Goal: Task Accomplishment & Management: Manage account settings

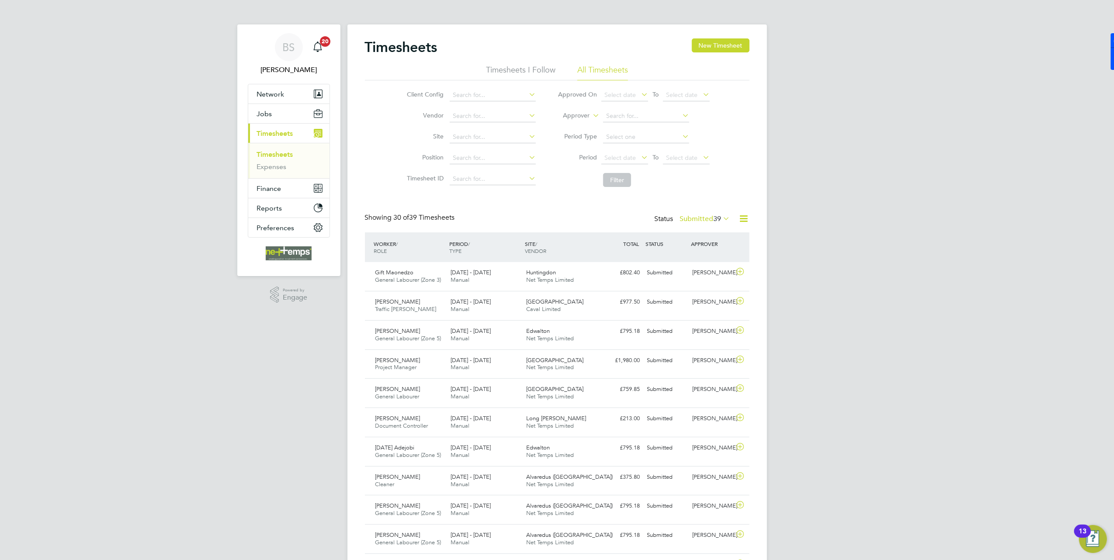
click at [275, 83] on app-nav-user-info "BS [PERSON_NAME] Notifications 20" at bounding box center [289, 53] width 82 height 59
click at [279, 88] on button "Network" at bounding box center [288, 93] width 81 height 19
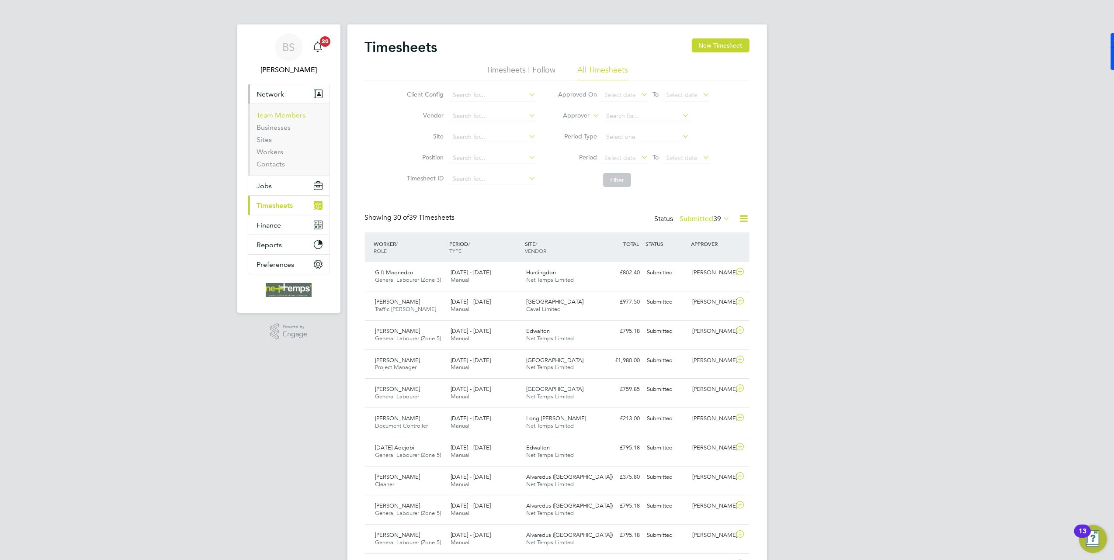
click at [285, 117] on link "Team Members" at bounding box center [281, 115] width 49 height 8
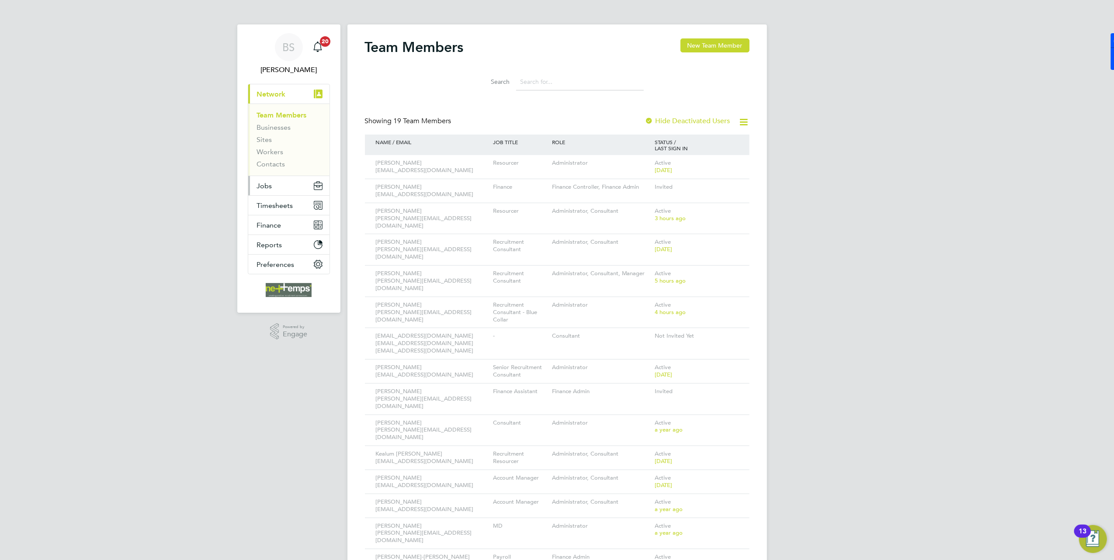
click at [274, 182] on button "Jobs" at bounding box center [288, 185] width 81 height 19
click at [276, 182] on span "Timesheets" at bounding box center [275, 181] width 36 height 8
click at [263, 188] on span "Jobs" at bounding box center [264, 186] width 15 height 8
click at [261, 146] on link "Vacancies" at bounding box center [272, 147] width 31 height 8
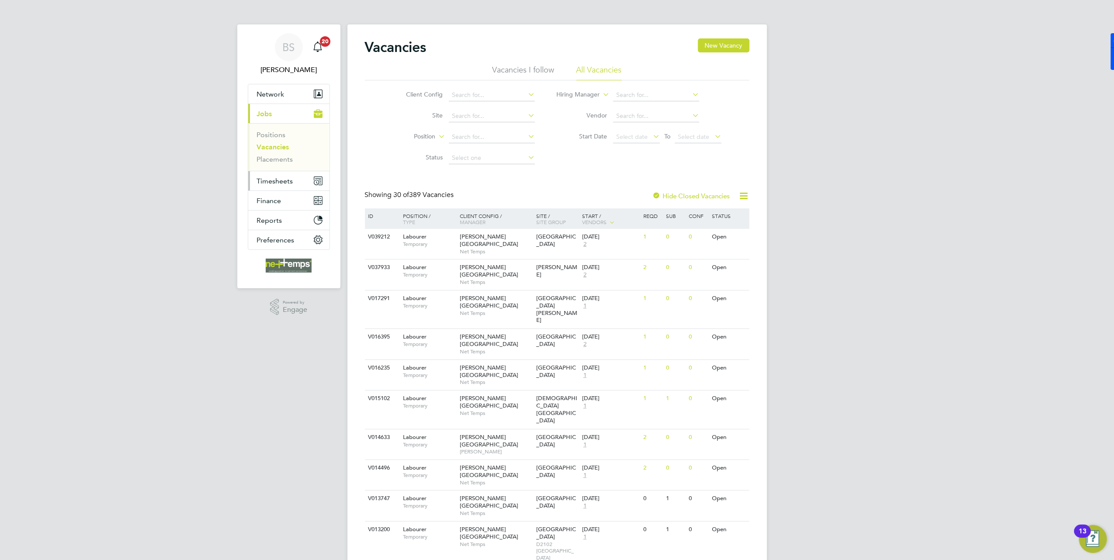
click at [299, 184] on button "Timesheets" at bounding box center [288, 180] width 81 height 19
click at [284, 156] on link "Timesheets" at bounding box center [275, 154] width 36 height 8
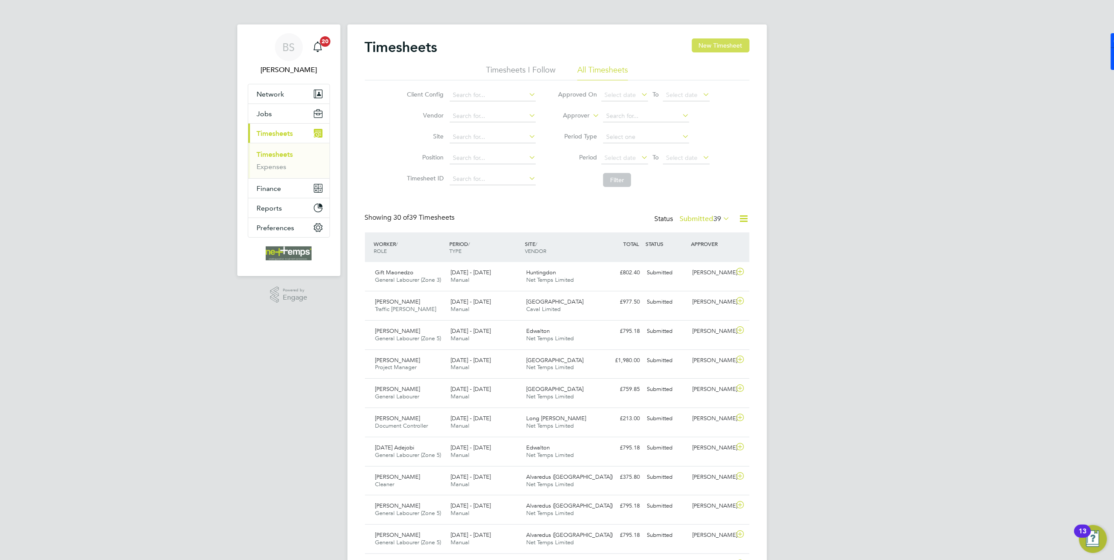
click at [723, 42] on button "New Timesheet" at bounding box center [721, 45] width 58 height 14
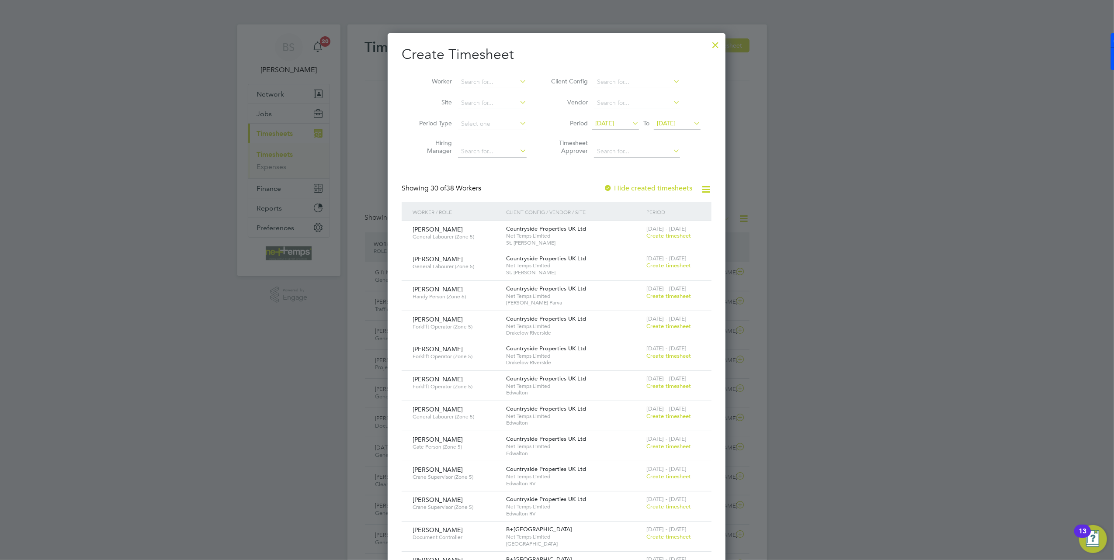
click at [627, 119] on span "[DATE]" at bounding box center [615, 124] width 47 height 12
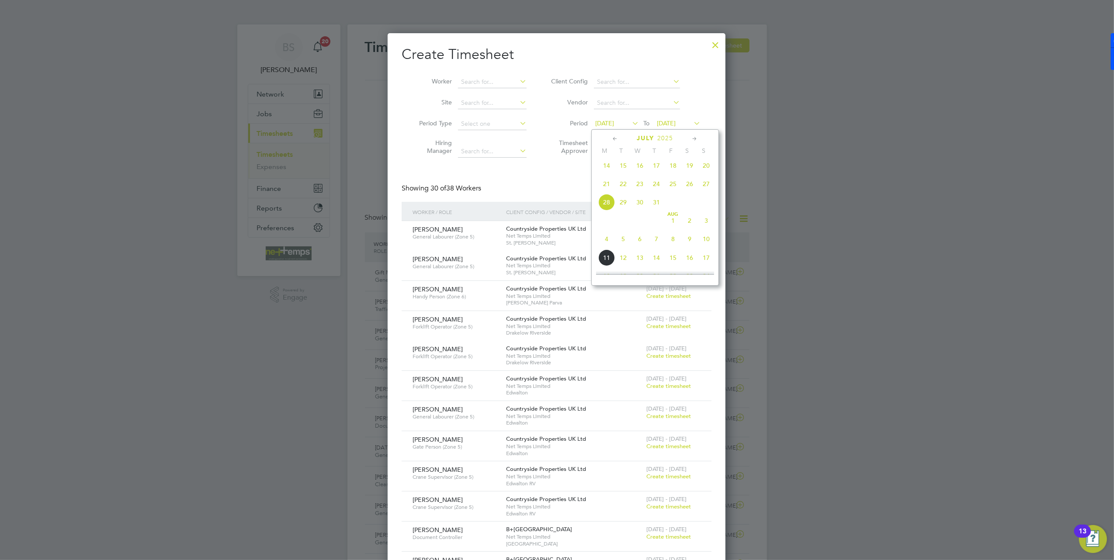
click at [607, 243] on span "4" at bounding box center [606, 239] width 17 height 17
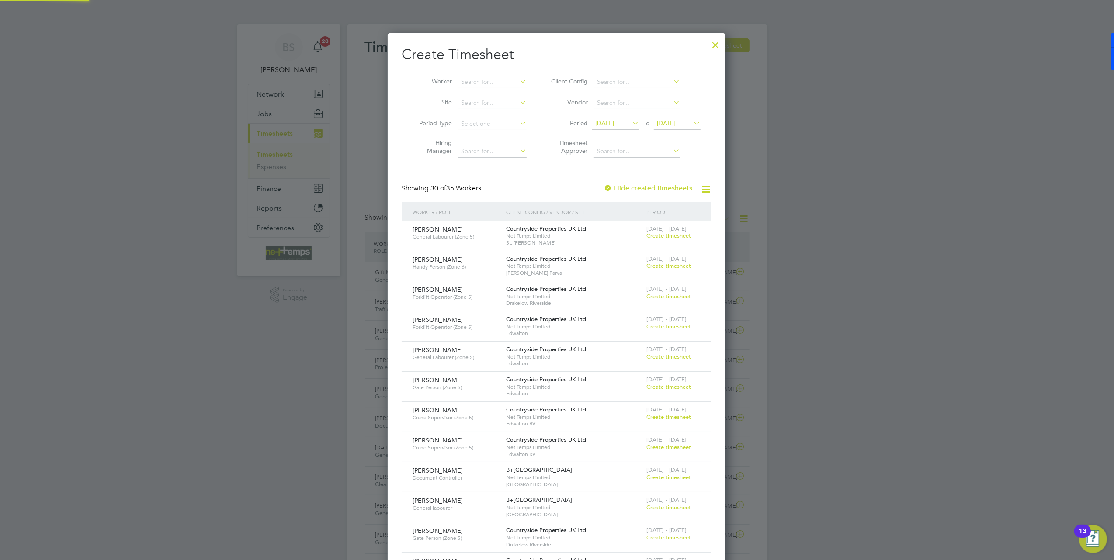
click at [663, 119] on span "[DATE]" at bounding box center [666, 123] width 19 height 8
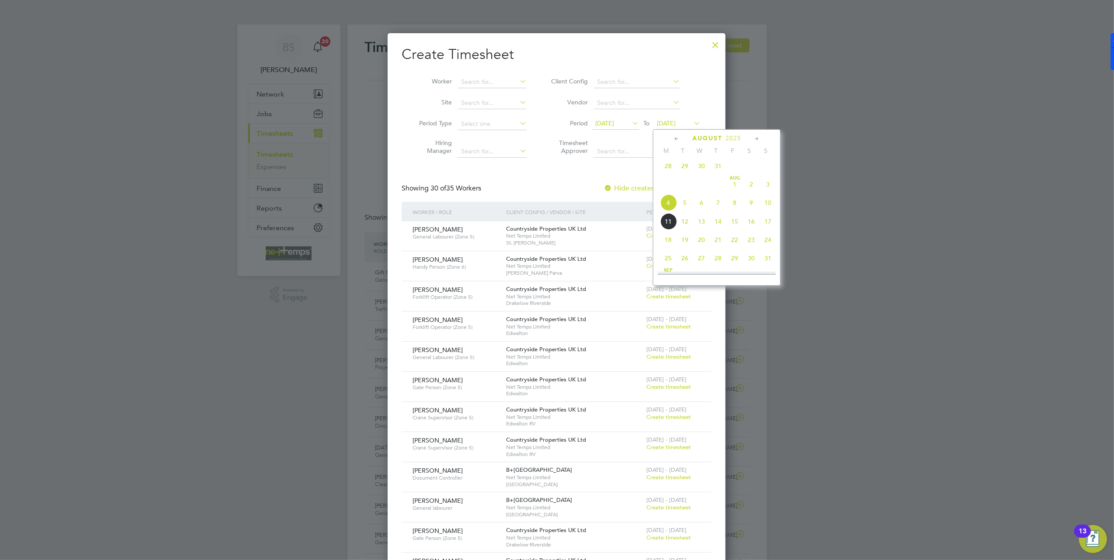
click at [765, 208] on span "10" at bounding box center [768, 202] width 17 height 17
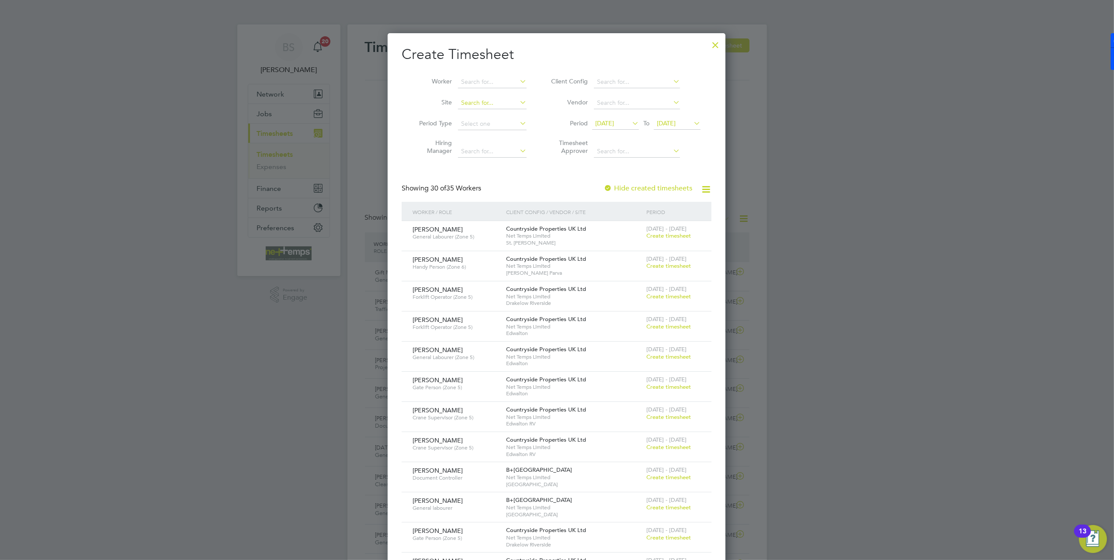
click at [498, 105] on input at bounding box center [492, 103] width 69 height 12
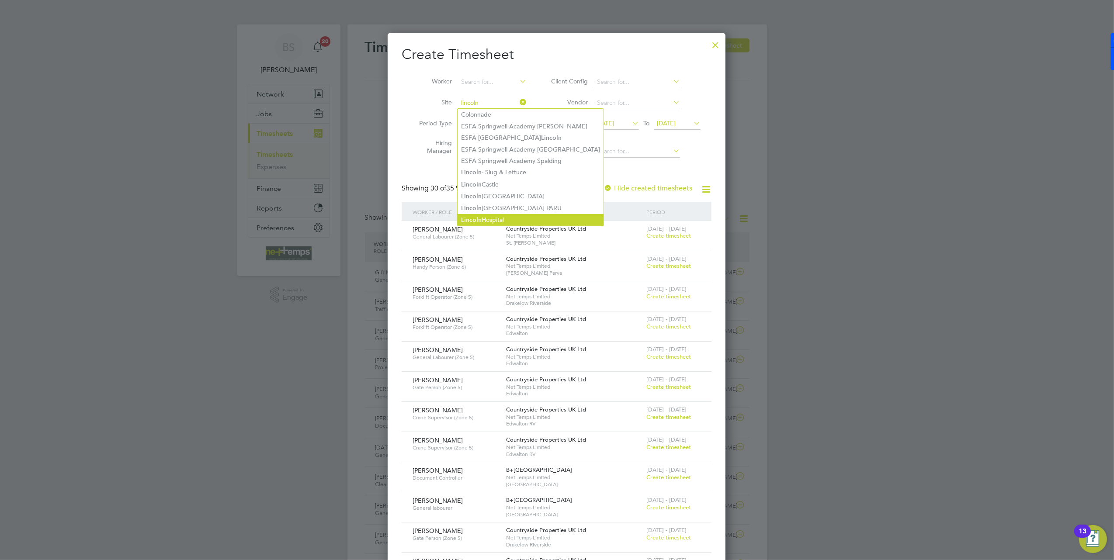
click at [518, 217] on li "[GEOGRAPHIC_DATA]" at bounding box center [531, 220] width 146 height 12
type input "[GEOGRAPHIC_DATA]"
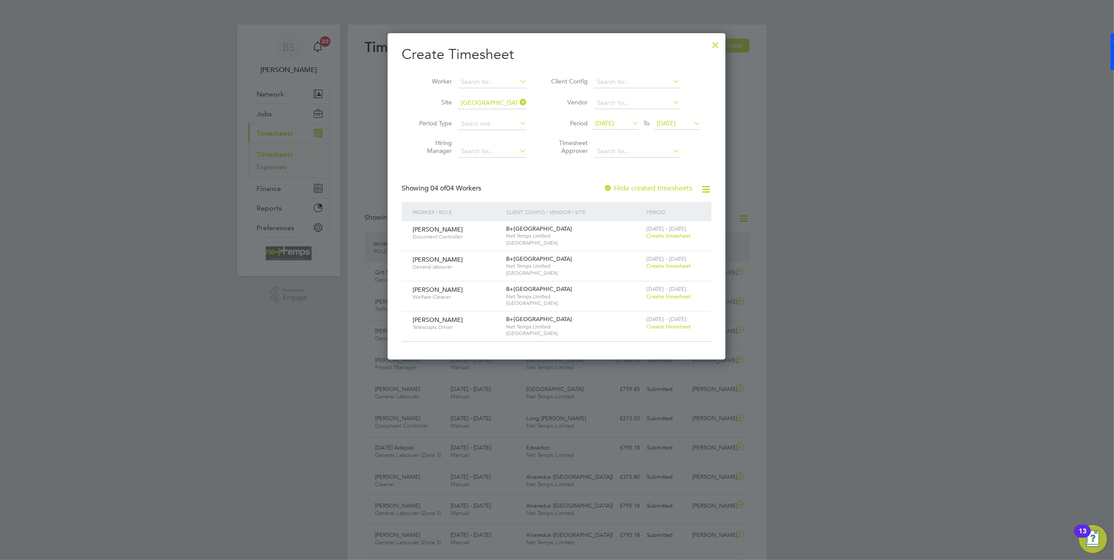
click at [662, 236] on span "Create timesheet" at bounding box center [668, 235] width 45 height 7
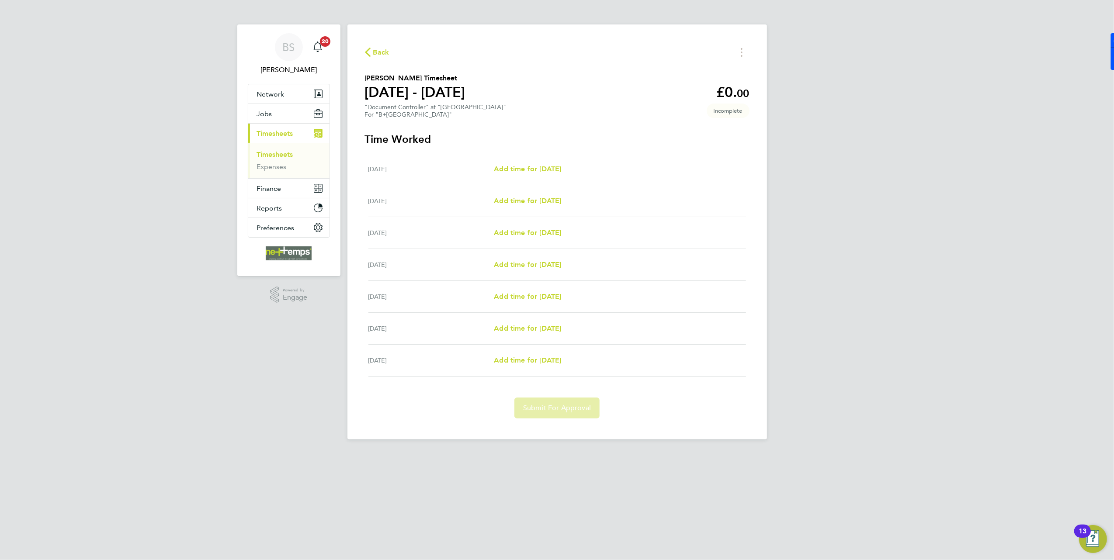
click at [520, 240] on div "[DATE] Add time for [DATE] Add time for [DATE]" at bounding box center [557, 233] width 378 height 32
click at [520, 235] on span "Add time for [DATE]" at bounding box center [527, 233] width 67 height 8
select select "30"
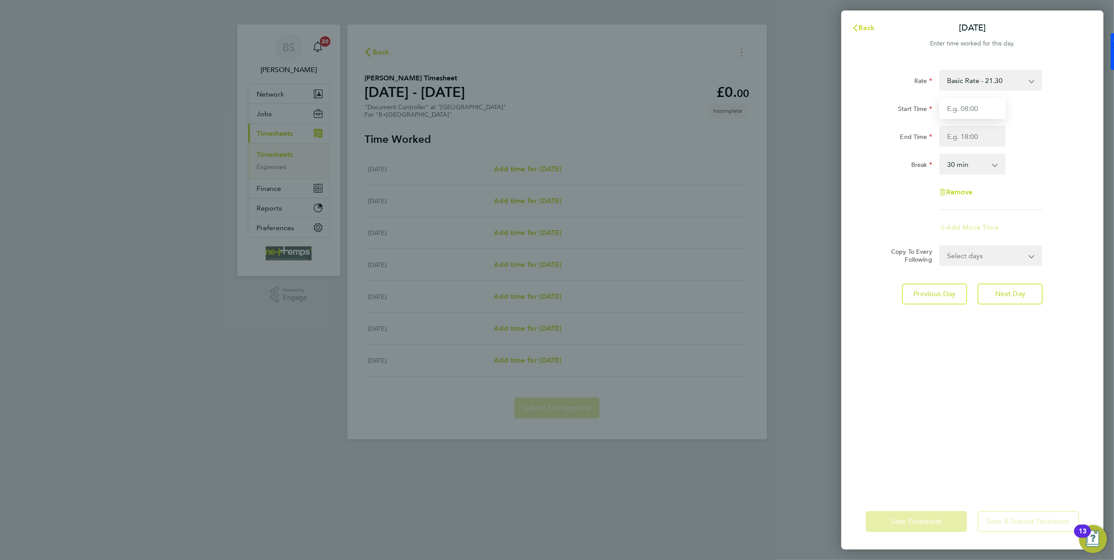
click at [978, 109] on input "Start Time" at bounding box center [972, 108] width 66 height 21
type input "07:30"
type input "17:00"
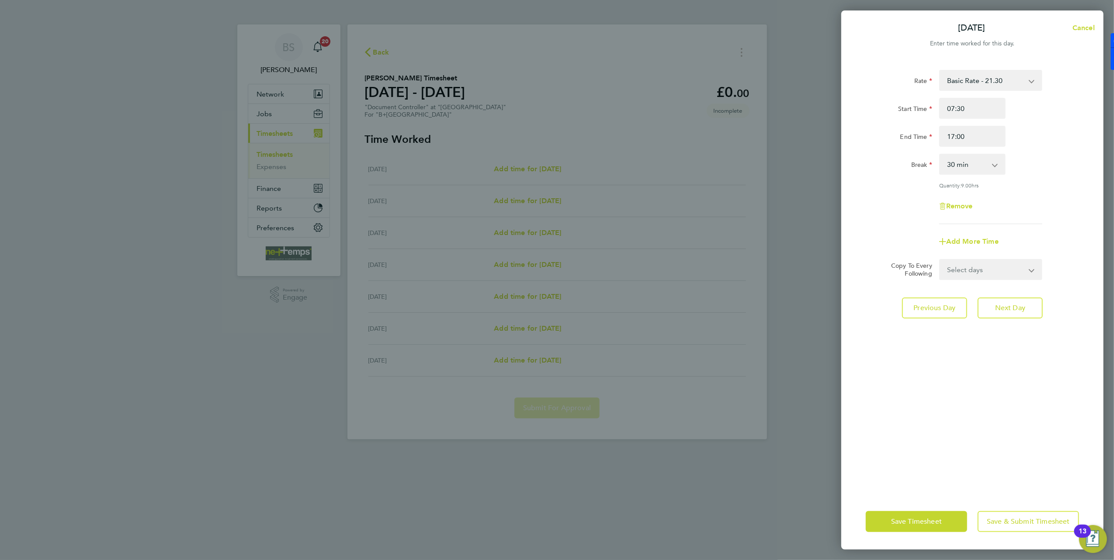
click at [1036, 161] on div "Break 0 min 15 min 30 min 45 min 60 min 75 min 90 min" at bounding box center [972, 164] width 220 height 21
click at [941, 274] on select "Select days Day Weekday (Mon-Fri) Weekend (Sat-Sun) [DATE] [DATE] [DATE] [DATE]" at bounding box center [986, 269] width 92 height 19
select select "WEEKDAY"
click at [940, 260] on select "Select days Day Weekday (Mon-Fri) Weekend (Sat-Sun) [DATE] [DATE] [DATE] [DATE]" at bounding box center [986, 269] width 92 height 19
select select "[DATE]"
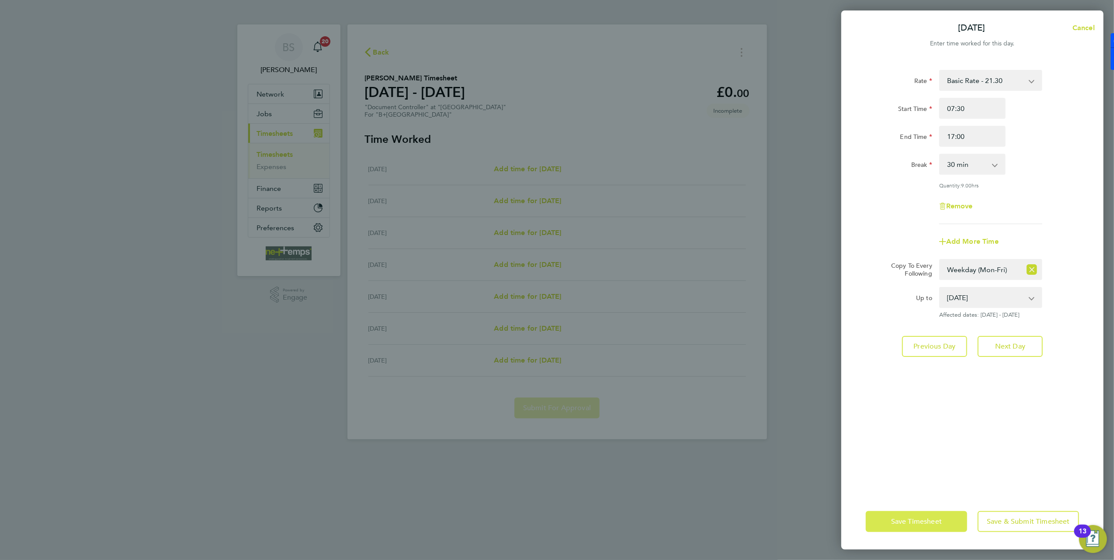
click at [936, 517] on button "Save Timesheet" at bounding box center [916, 521] width 101 height 21
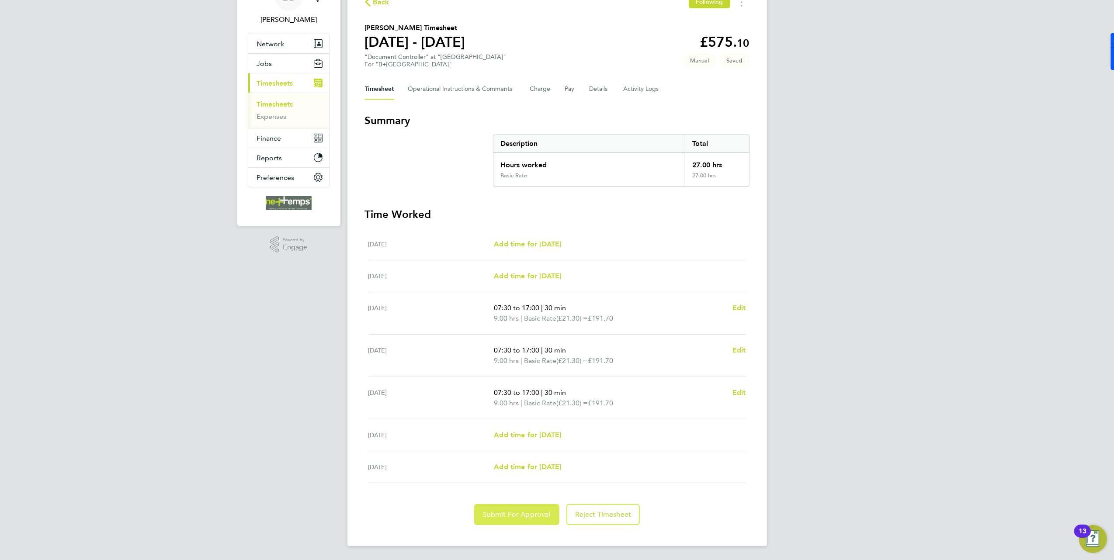
click at [515, 516] on span "Submit For Approval" at bounding box center [517, 514] width 68 height 9
click at [590, 87] on button "Details" at bounding box center [600, 89] width 20 height 21
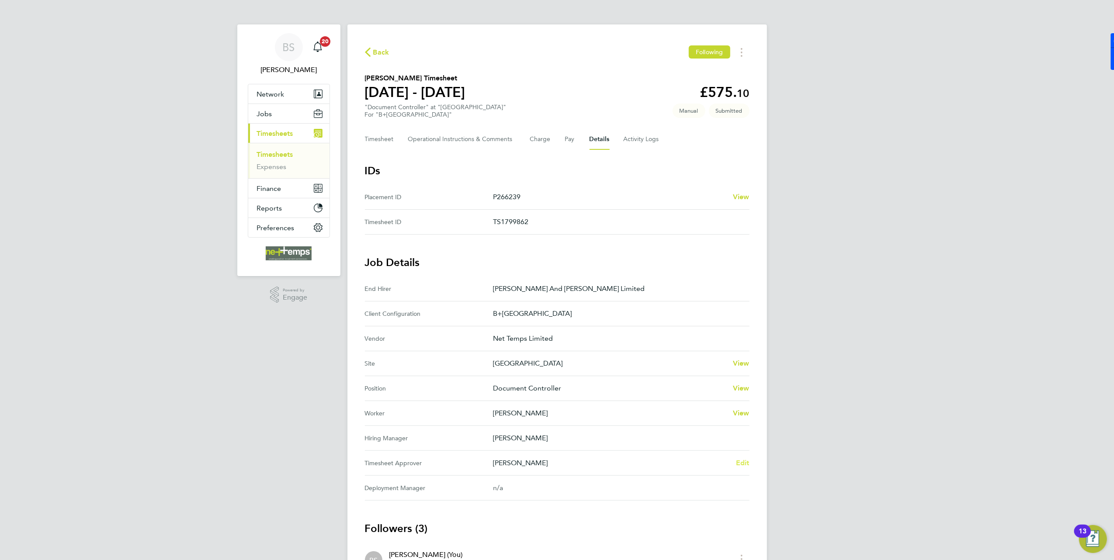
click at [746, 467] on span "Edit" at bounding box center [743, 463] width 14 height 8
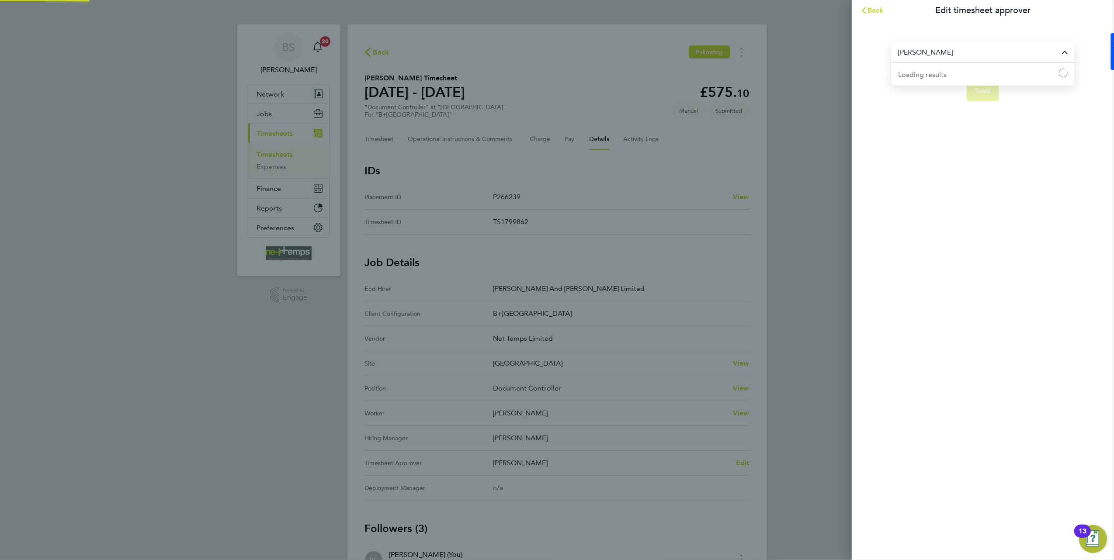
click at [938, 58] on input "[PERSON_NAME]" at bounding box center [983, 52] width 184 height 21
click at [950, 74] on li "[PERSON_NAME]" at bounding box center [983, 73] width 184 height 21
type input "[PERSON_NAME]"
click at [983, 91] on span "Save" at bounding box center [983, 91] width 15 height 9
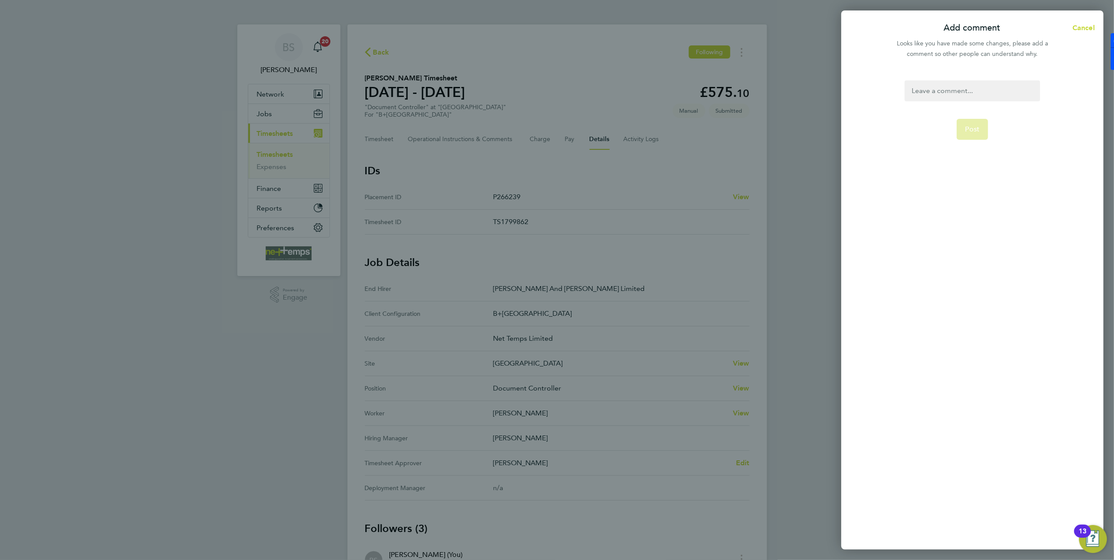
click at [953, 82] on div at bounding box center [972, 90] width 135 height 21
click at [953, 92] on div at bounding box center [972, 90] width 135 height 21
click at [980, 131] on button "Post" at bounding box center [973, 129] width 32 height 21
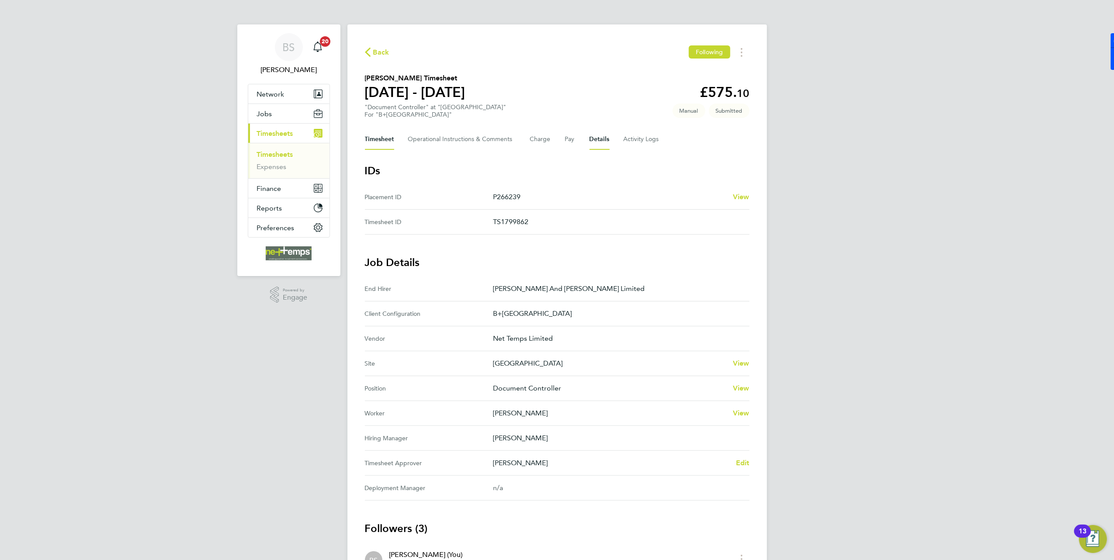
click at [365, 144] on button "Timesheet" at bounding box center [379, 139] width 29 height 21
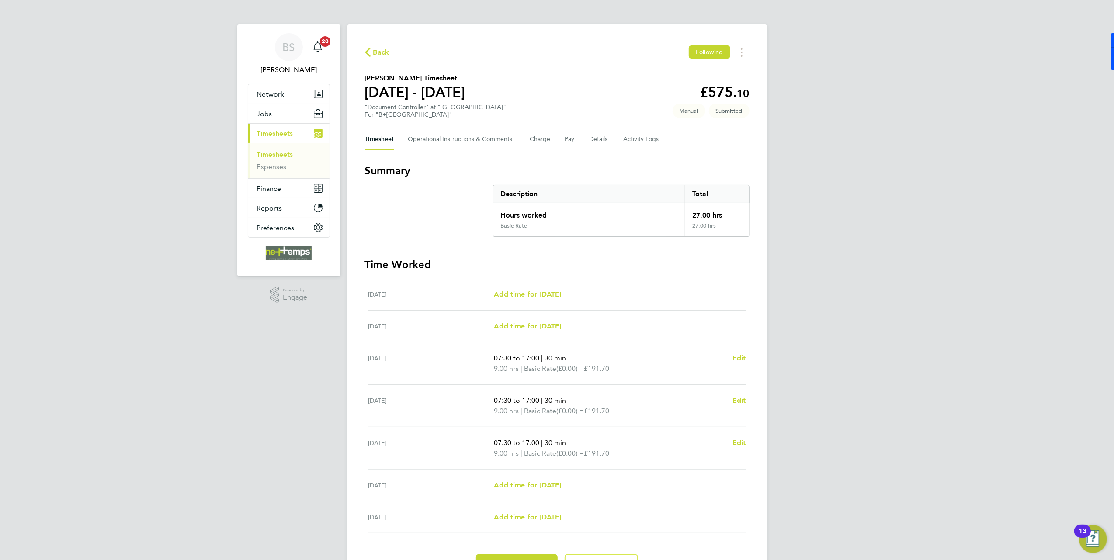
click at [384, 56] on span "Back" at bounding box center [381, 52] width 16 height 10
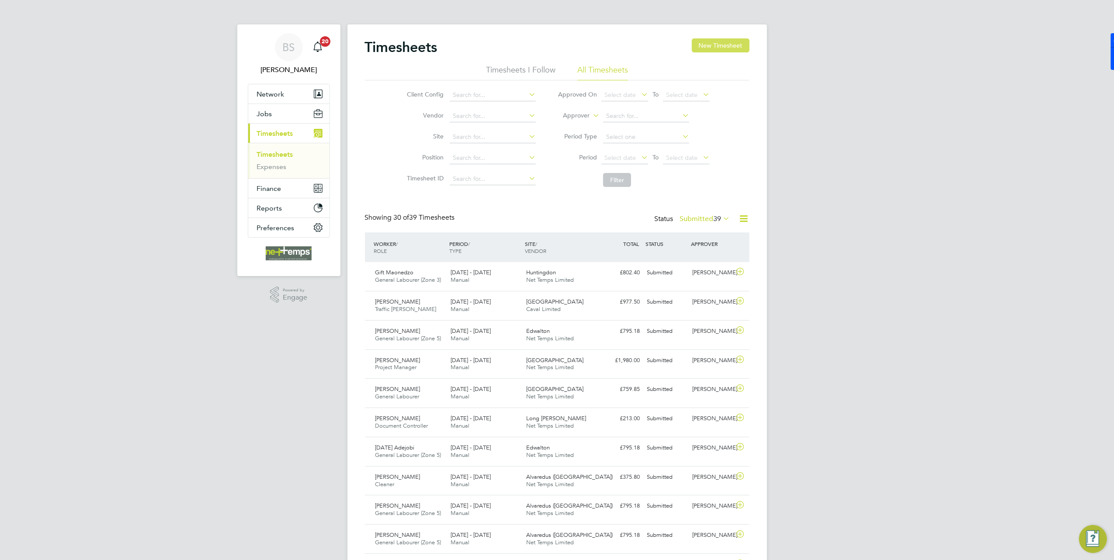
click at [721, 51] on button "New Timesheet" at bounding box center [721, 45] width 58 height 14
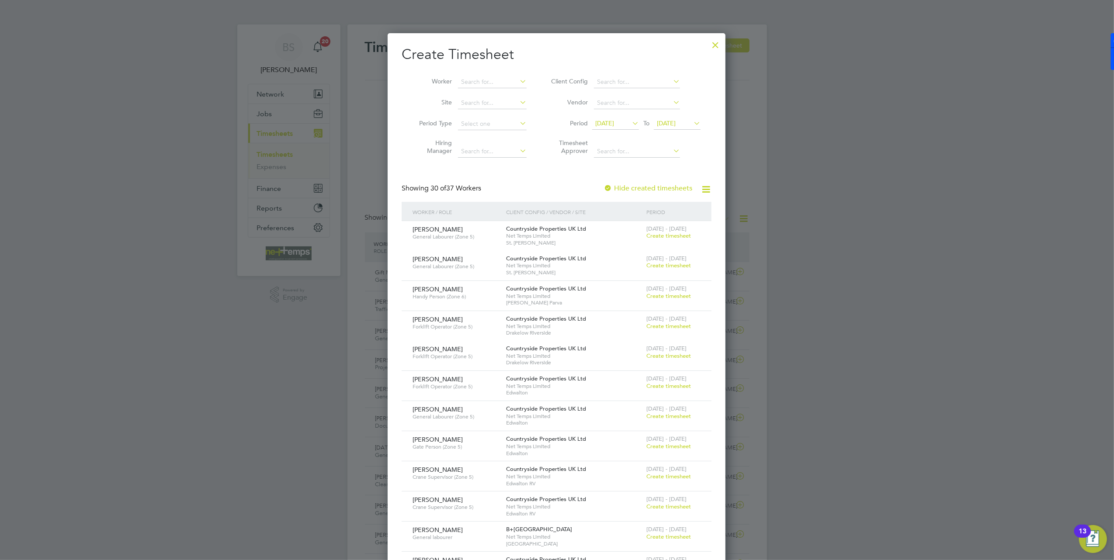
click at [627, 118] on span "[DATE]" at bounding box center [615, 124] width 47 height 12
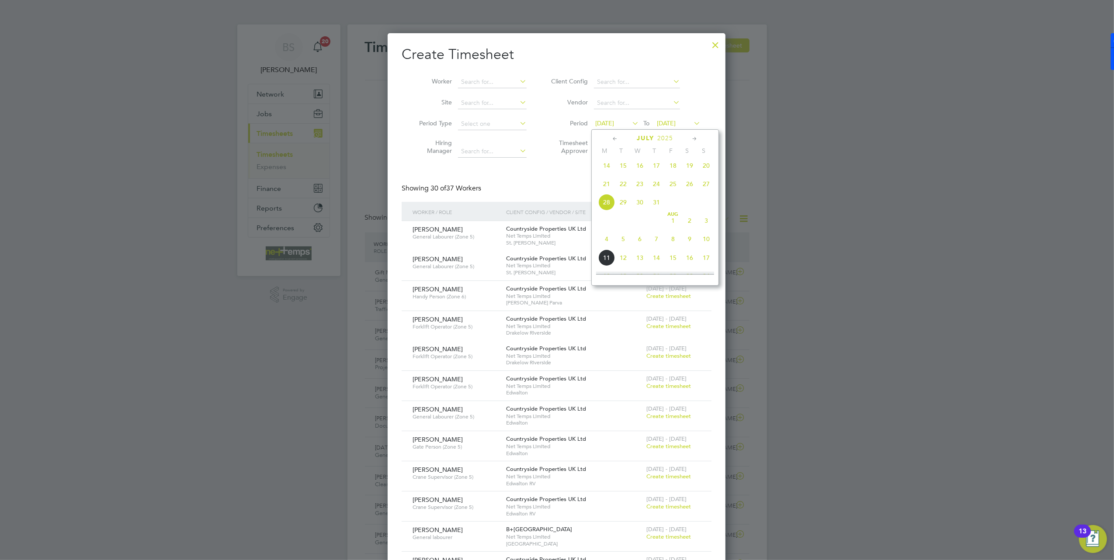
click at [608, 243] on span "4" at bounding box center [606, 239] width 17 height 17
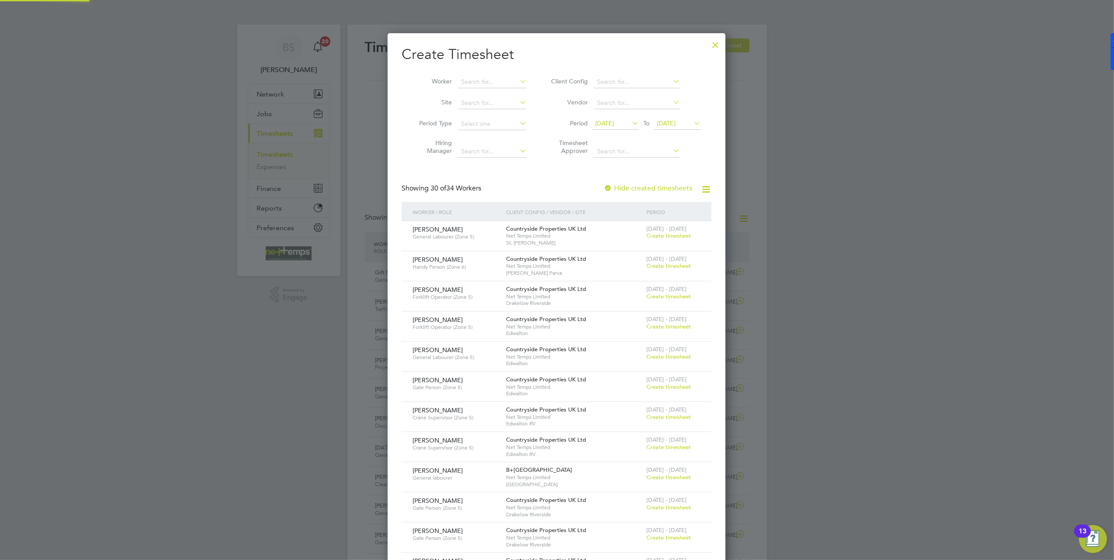
click at [676, 125] on span "[DATE]" at bounding box center [666, 123] width 19 height 8
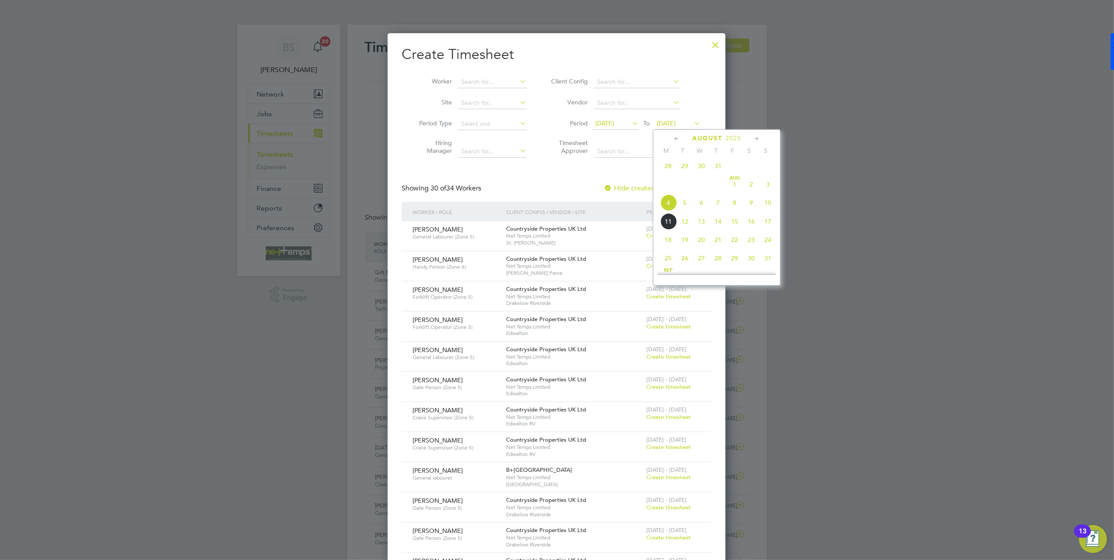
click at [768, 208] on span "10" at bounding box center [768, 202] width 17 height 17
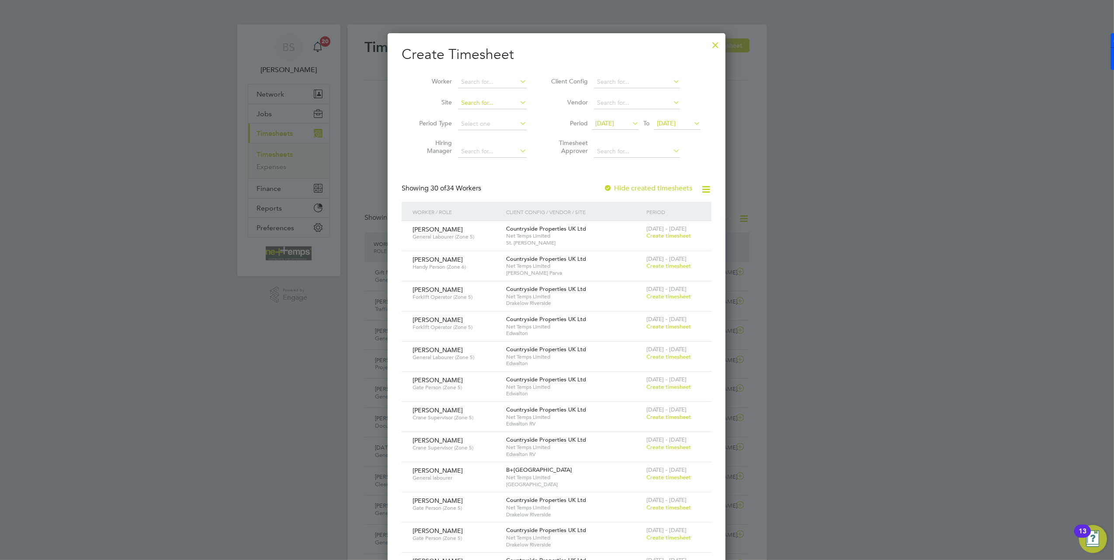
click at [489, 105] on input at bounding box center [492, 103] width 69 height 12
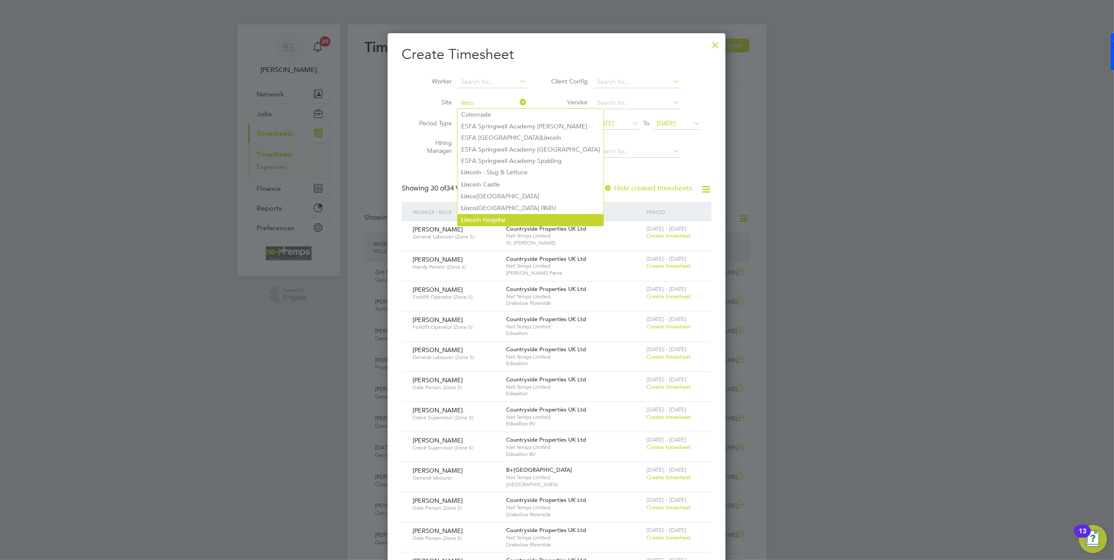
click at [500, 214] on li "[GEOGRAPHIC_DATA]" at bounding box center [531, 220] width 146 height 12
type input "[GEOGRAPHIC_DATA]"
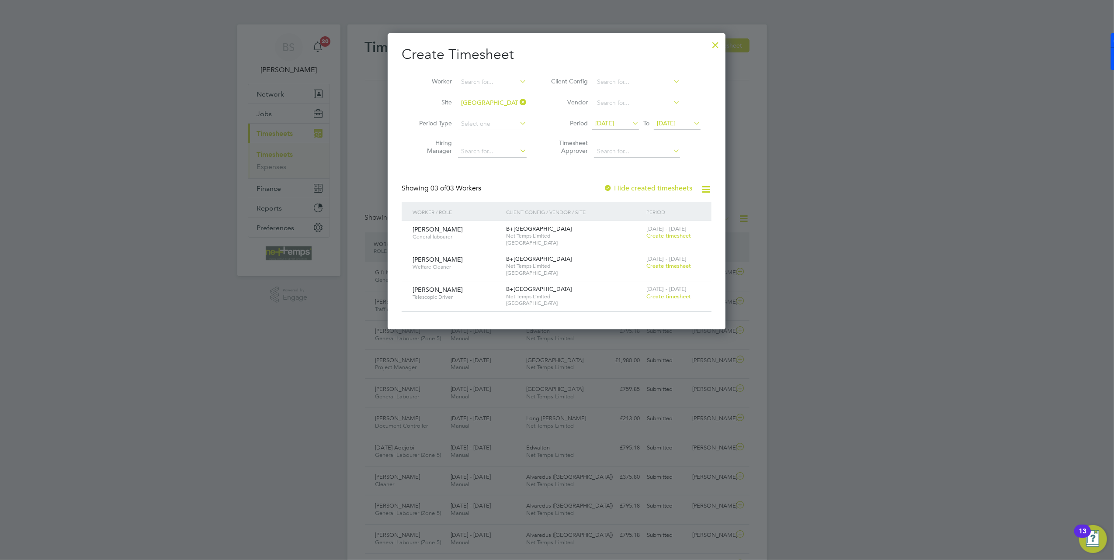
click at [649, 238] on span "Create timesheet" at bounding box center [668, 235] width 45 height 7
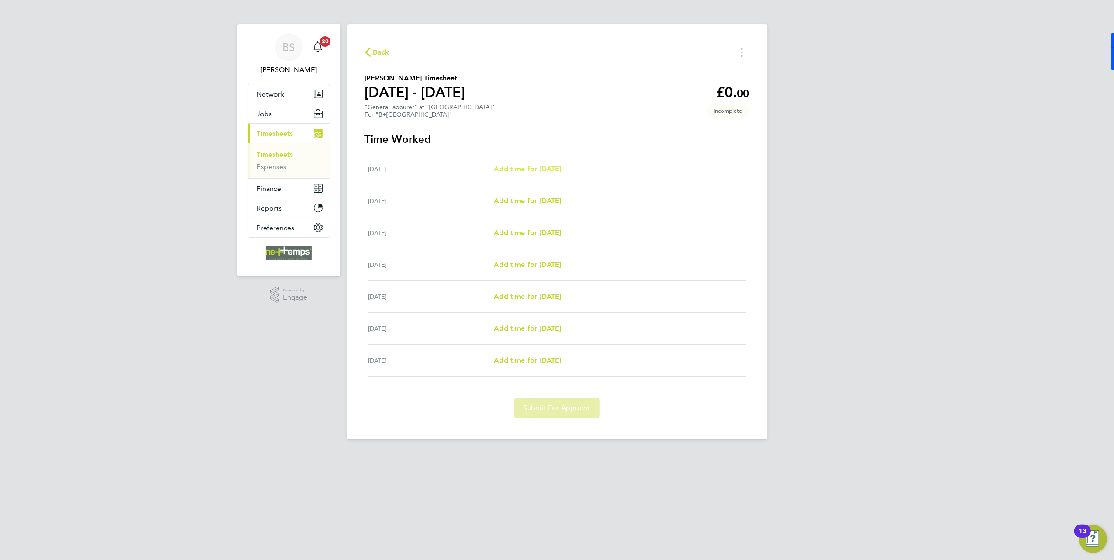
click at [556, 170] on span "Add time for [DATE]" at bounding box center [527, 169] width 67 height 8
select select "30"
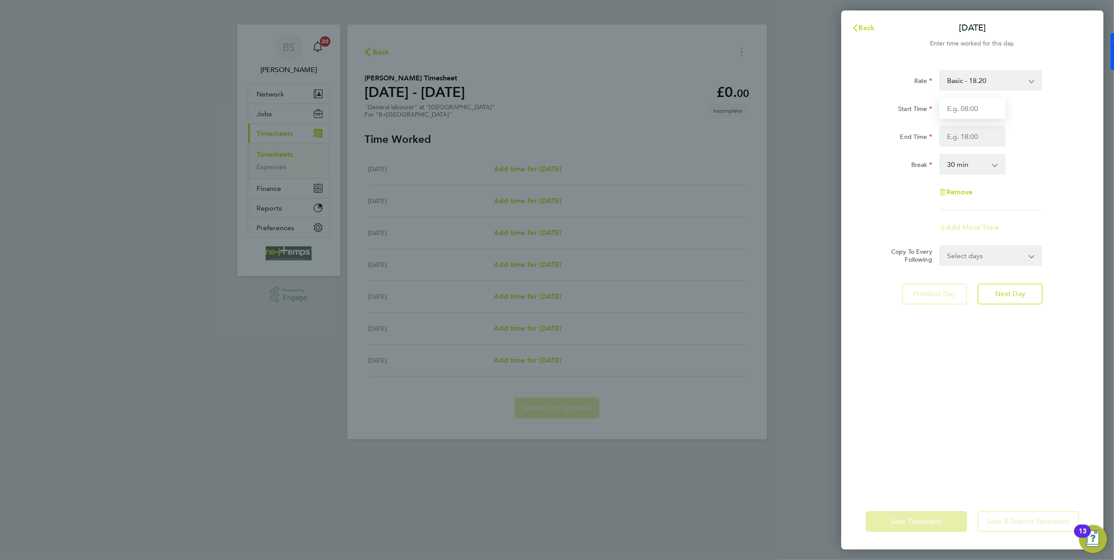
drag, startPoint x: 997, startPoint y: 111, endPoint x: 990, endPoint y: 112, distance: 6.2
click at [997, 111] on input "Start Time" at bounding box center [972, 108] width 66 height 21
type input "07:30"
type input "17:00"
click at [1055, 140] on div "End Time 17:00" at bounding box center [972, 136] width 220 height 21
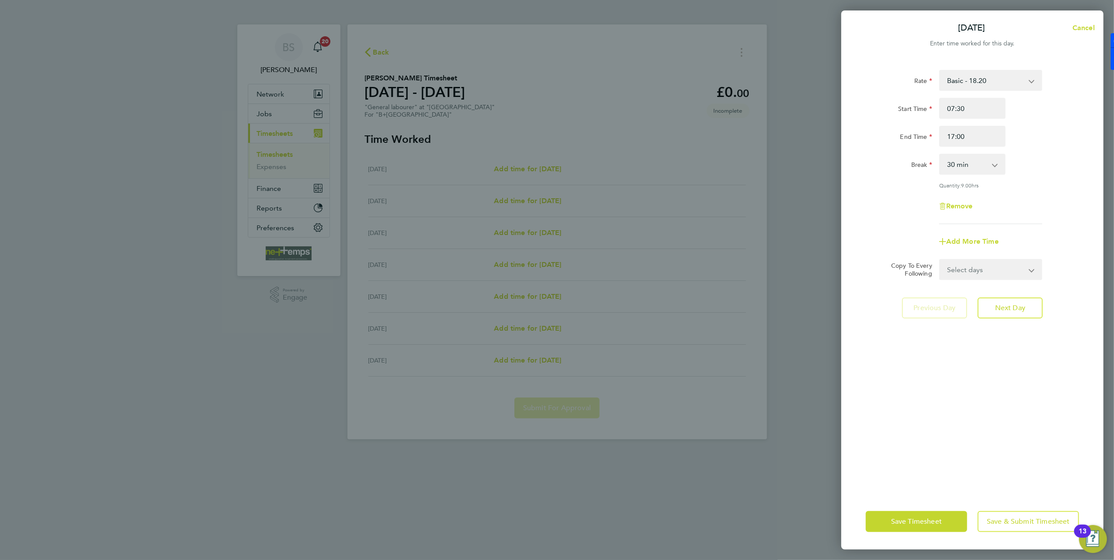
drag, startPoint x: 970, startPoint y: 264, endPoint x: 971, endPoint y: 273, distance: 8.8
click at [970, 264] on select "Select days Day Weekday (Mon-Fri) Weekend (Sat-Sun) [DATE] [DATE] [DATE] [DATE]…" at bounding box center [986, 269] width 92 height 19
select select "WEEKDAY"
click at [940, 260] on select "Select days Day Weekday (Mon-Fri) Weekend (Sat-Sun) [DATE] [DATE] [DATE] [DATE]…" at bounding box center [986, 269] width 92 height 19
select select "[DATE]"
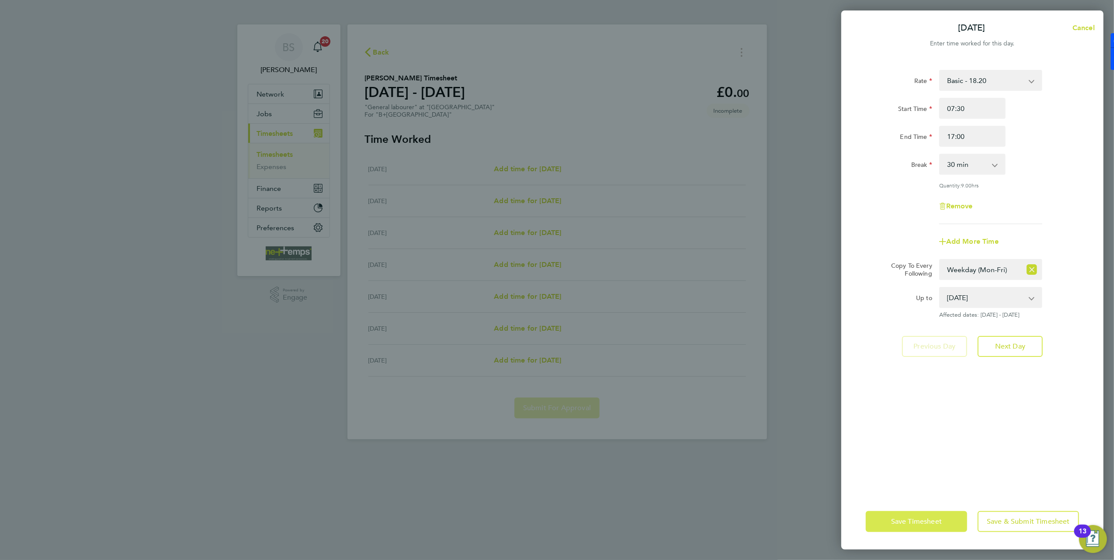
click at [925, 530] on button "Save Timesheet" at bounding box center [916, 521] width 101 height 21
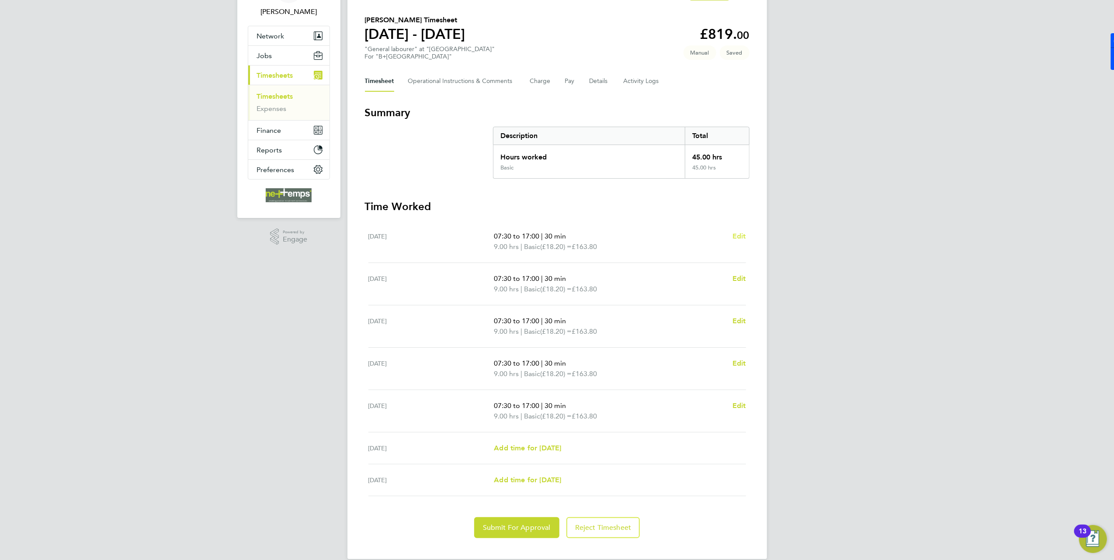
click at [735, 235] on span "Edit" at bounding box center [740, 236] width 14 height 8
select select "30"
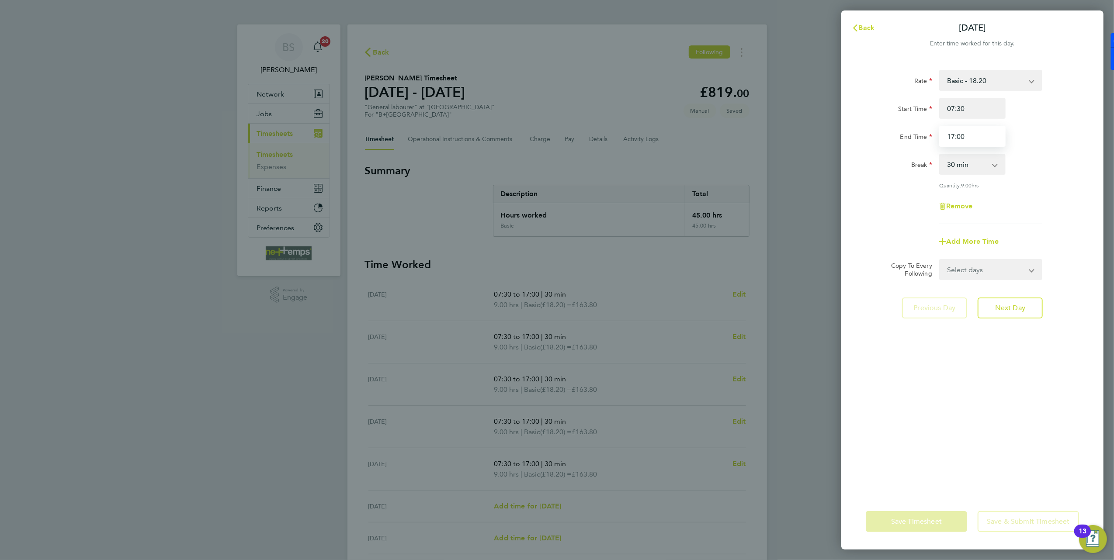
drag, startPoint x: 978, startPoint y: 140, endPoint x: 957, endPoint y: 140, distance: 21.0
click at [957, 140] on input "17:00" at bounding box center [972, 136] width 66 height 21
click at [972, 111] on input "07:30" at bounding box center [972, 108] width 66 height 21
type input "07:00"
click at [1048, 202] on div "Remove" at bounding box center [972, 206] width 220 height 21
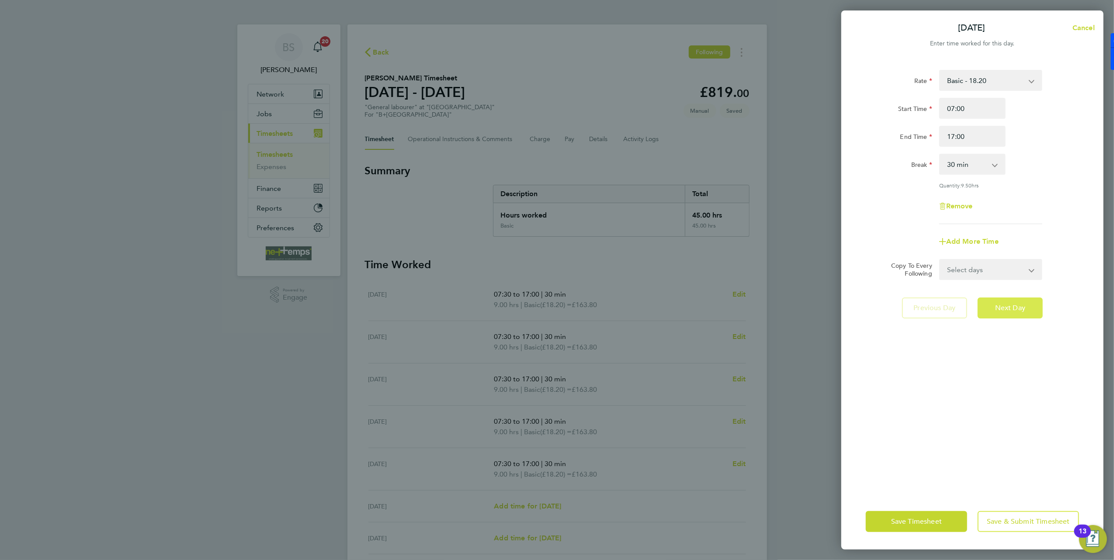
click at [986, 300] on button "Next Day" at bounding box center [1010, 308] width 65 height 21
select select "30"
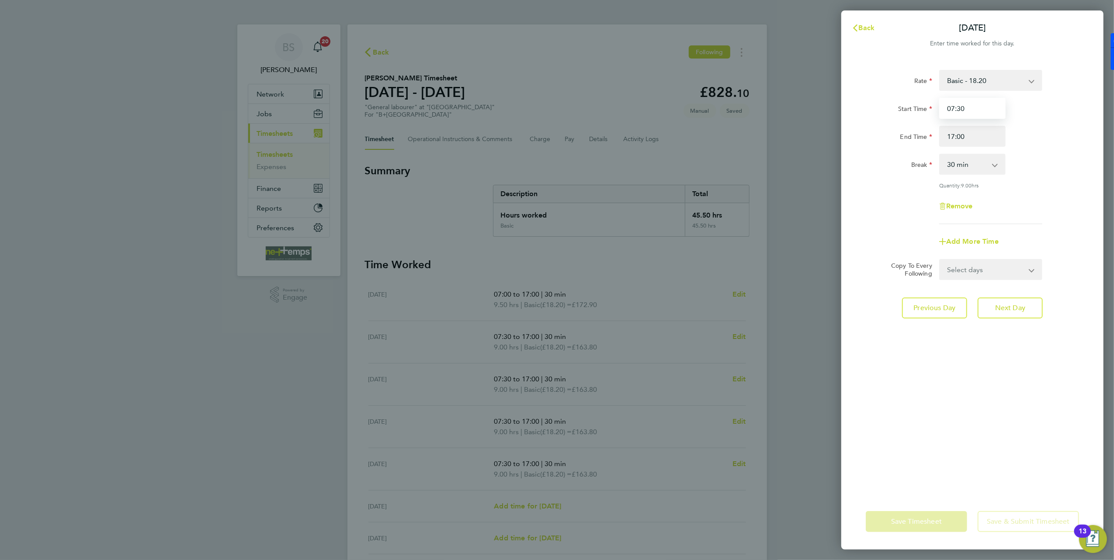
click at [979, 112] on input "07:30" at bounding box center [972, 108] width 66 height 21
type input "07:00"
click at [1041, 184] on div "Quantity: 9.00 hrs" at bounding box center [990, 185] width 103 height 7
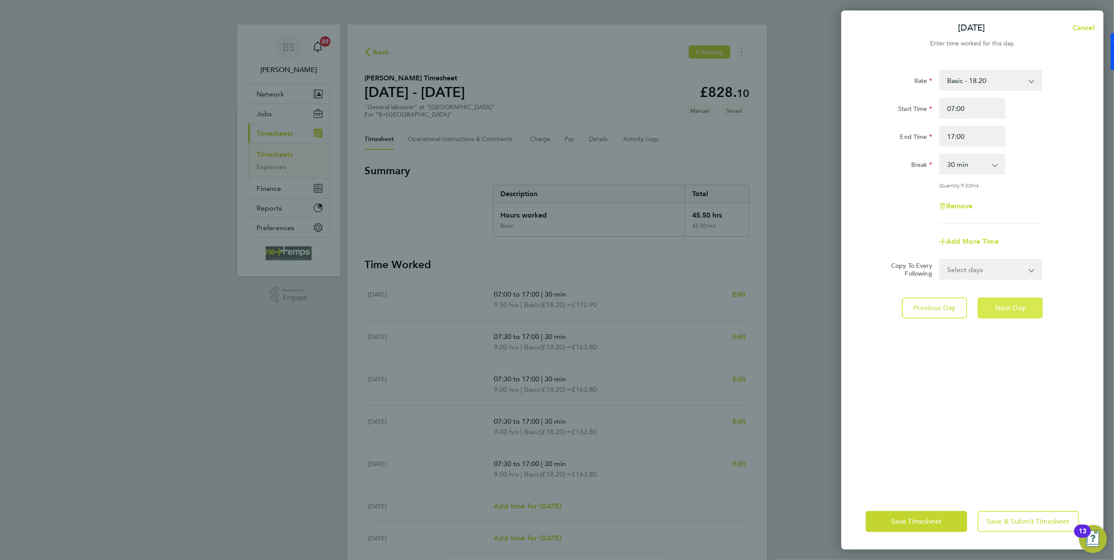
click at [1017, 316] on button "Next Day" at bounding box center [1010, 308] width 65 height 21
select select "30"
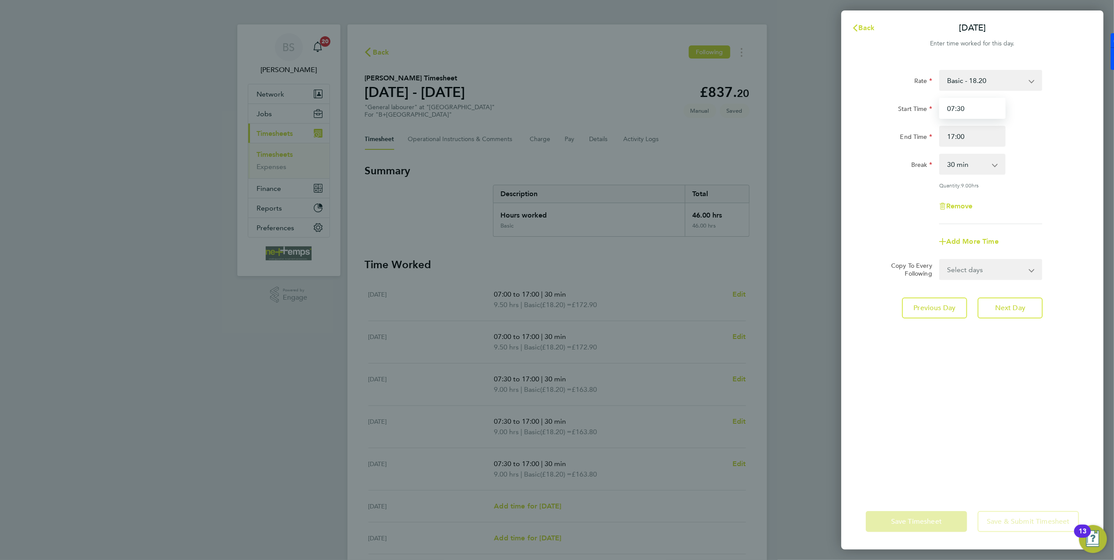
click at [974, 110] on input "07:30" at bounding box center [972, 108] width 66 height 21
type input "07:00"
click at [1031, 174] on div "Break 0 min 15 min 30 min 45 min 60 min 75 min 90 min" at bounding box center [972, 164] width 220 height 21
click at [945, 527] on button "Save Timesheet" at bounding box center [916, 521] width 101 height 21
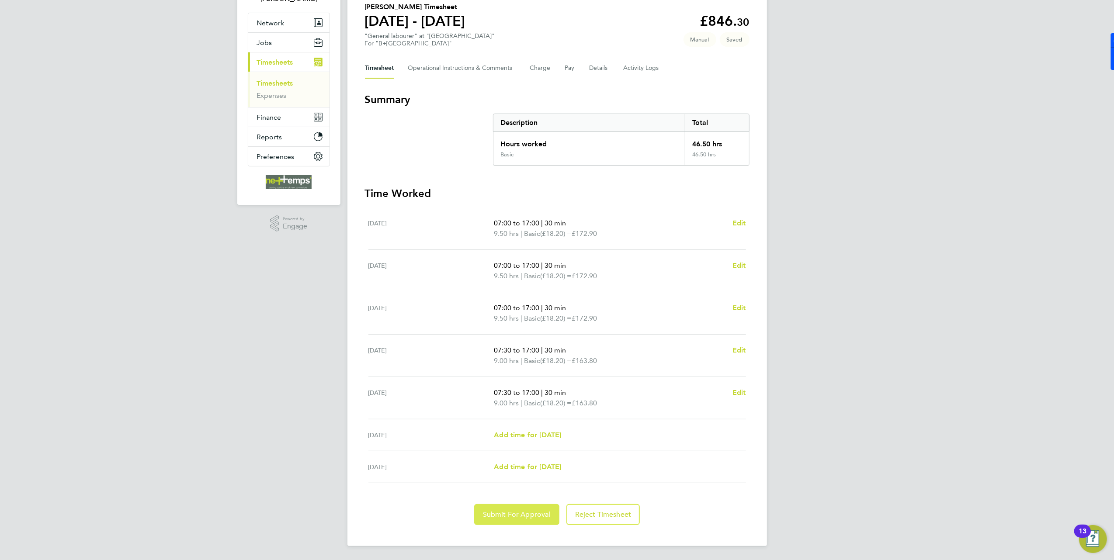
click at [525, 516] on span "Submit For Approval" at bounding box center [517, 514] width 68 height 9
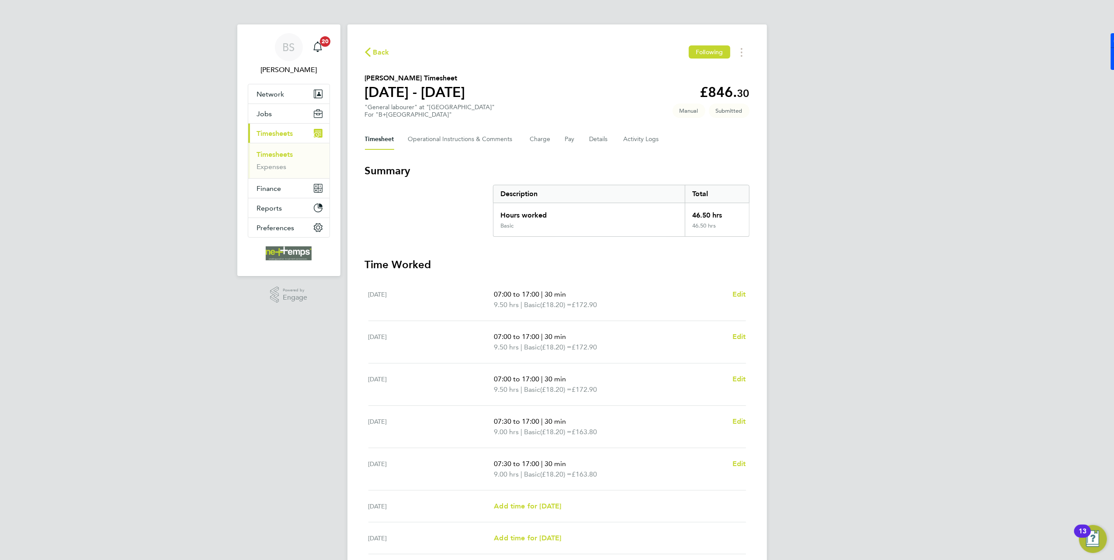
click at [376, 52] on span "Back" at bounding box center [381, 52] width 16 height 10
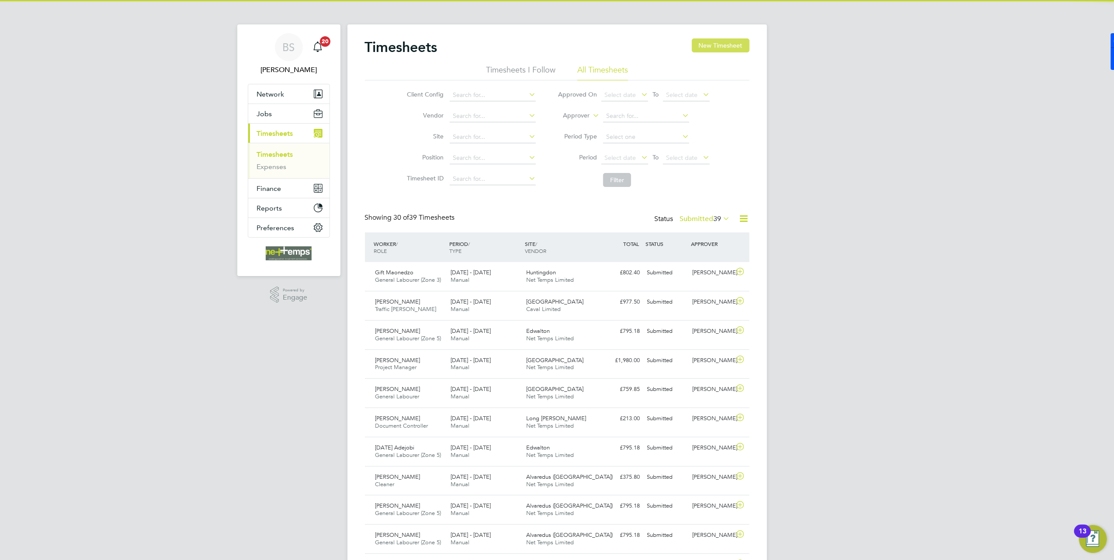
click at [741, 49] on button "New Timesheet" at bounding box center [721, 45] width 58 height 14
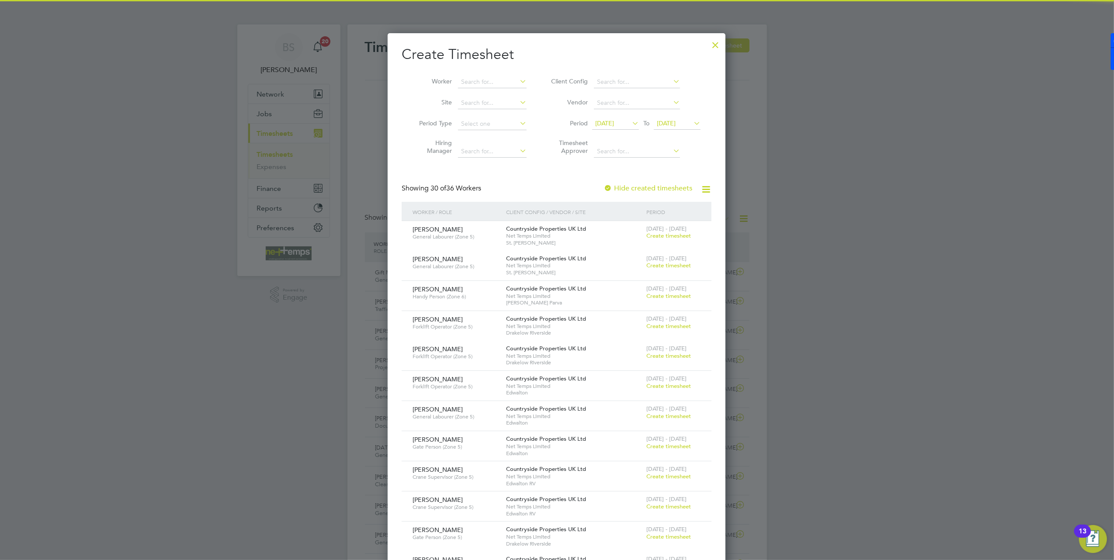
click at [614, 122] on span "[DATE]" at bounding box center [604, 123] width 19 height 8
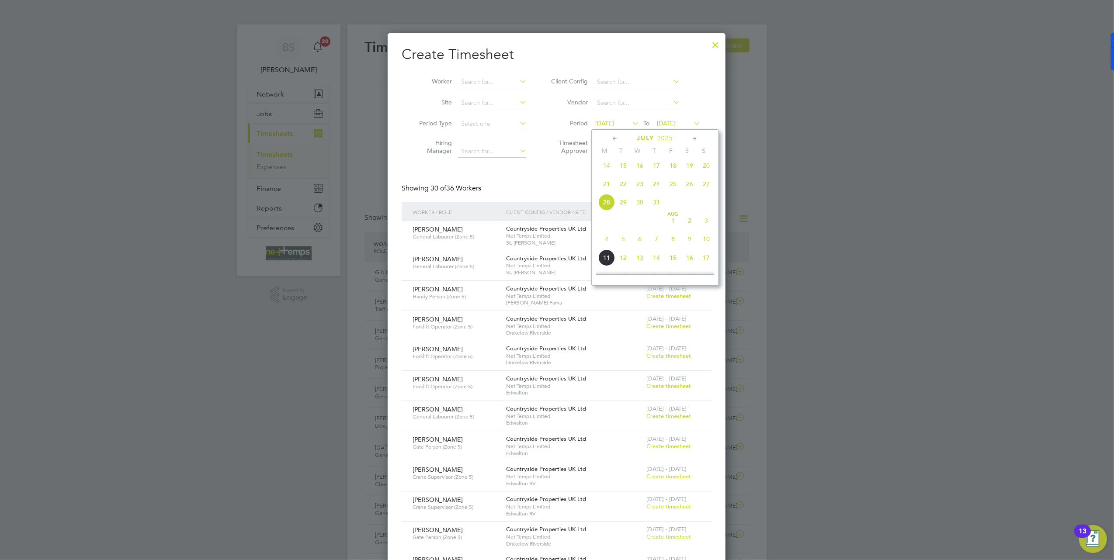
click at [607, 247] on span "4" at bounding box center [606, 239] width 17 height 17
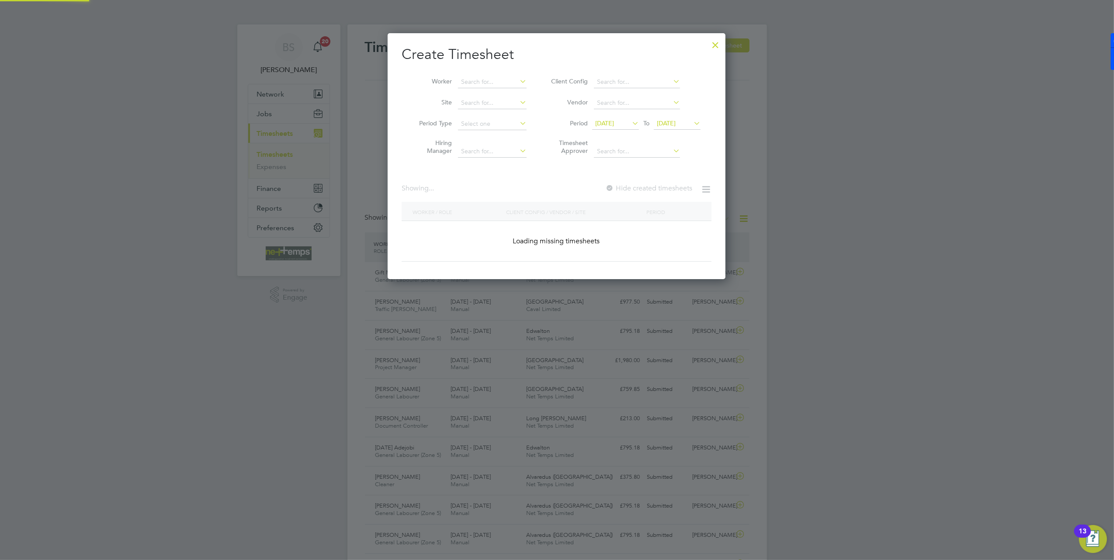
click at [676, 121] on span "[DATE]" at bounding box center [666, 123] width 19 height 8
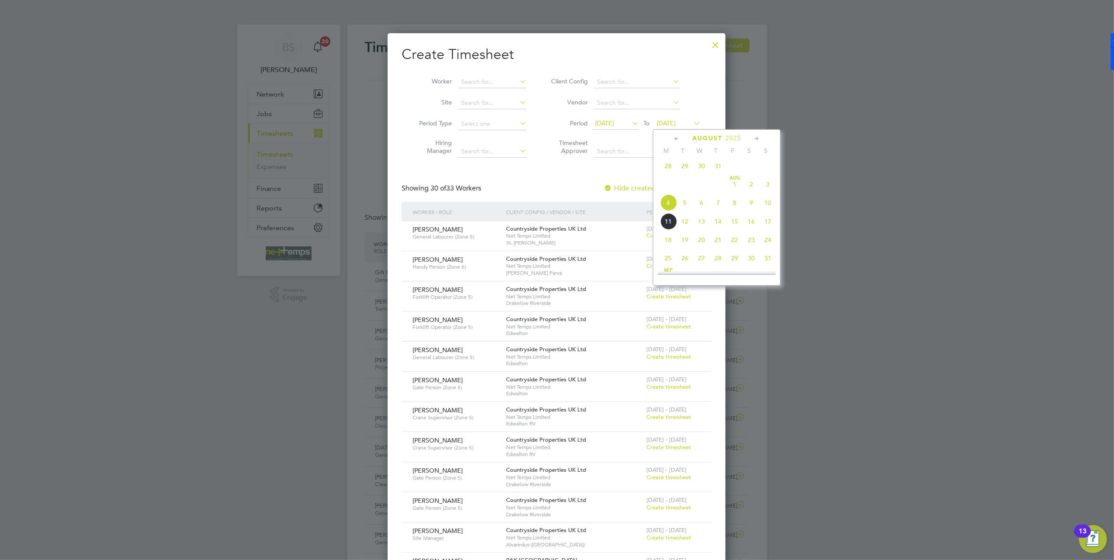
click at [769, 207] on span "10" at bounding box center [768, 202] width 17 height 17
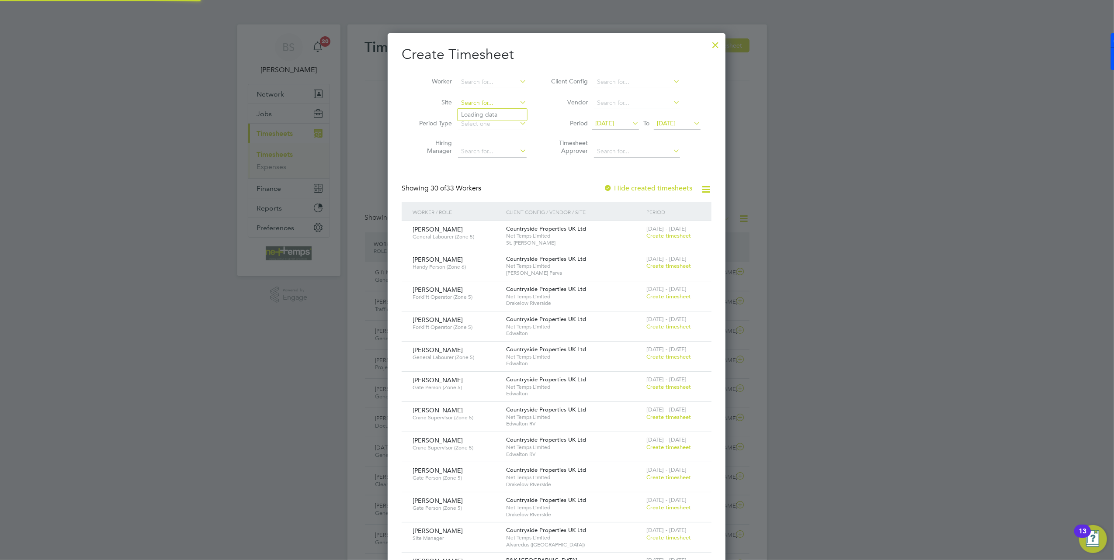
click at [478, 98] on input at bounding box center [492, 103] width 69 height 12
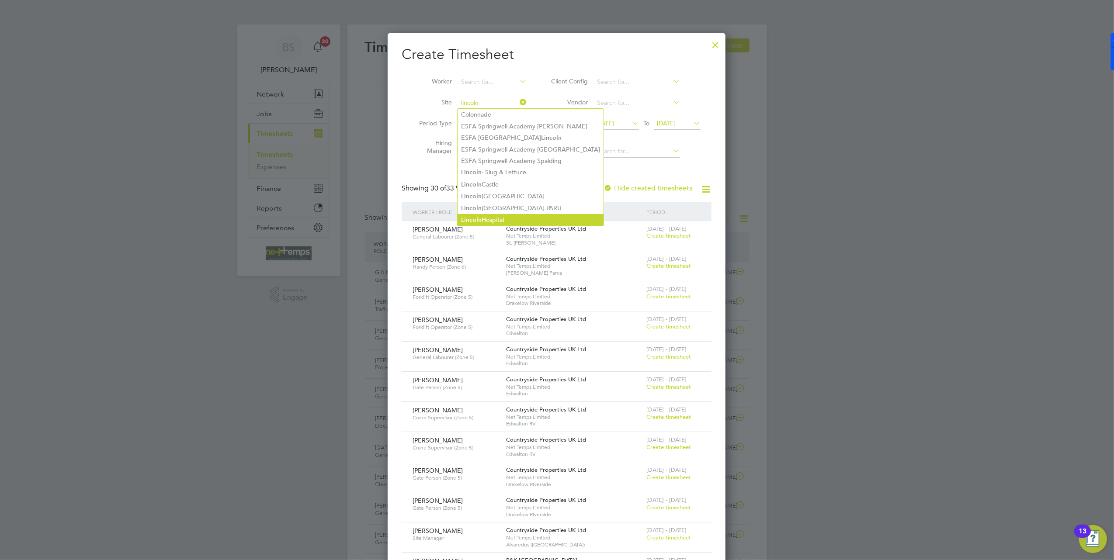
click at [527, 219] on li "[GEOGRAPHIC_DATA]" at bounding box center [531, 220] width 146 height 12
type input "[GEOGRAPHIC_DATA]"
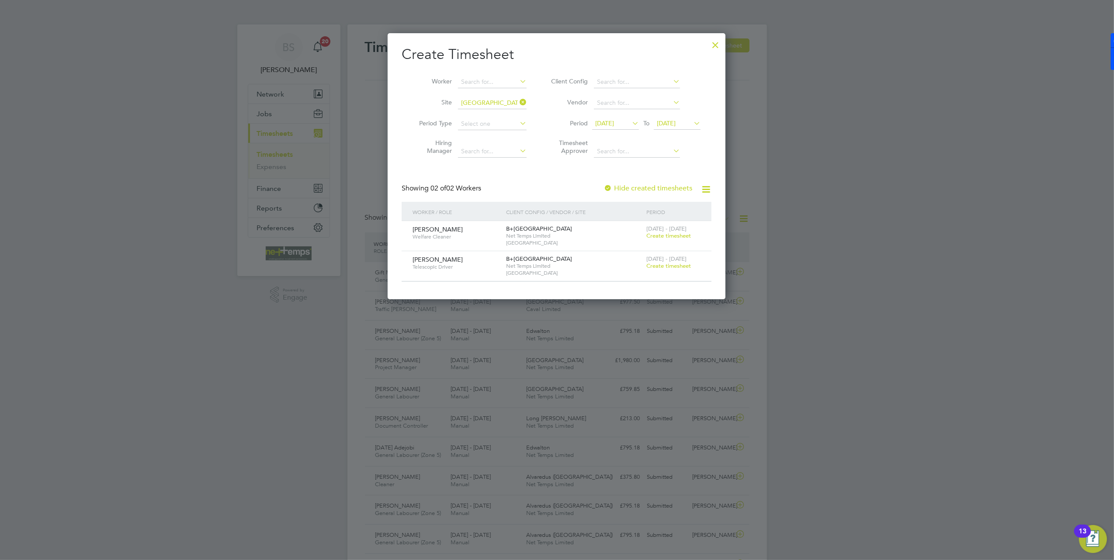
click at [656, 236] on span "Create timesheet" at bounding box center [668, 235] width 45 height 7
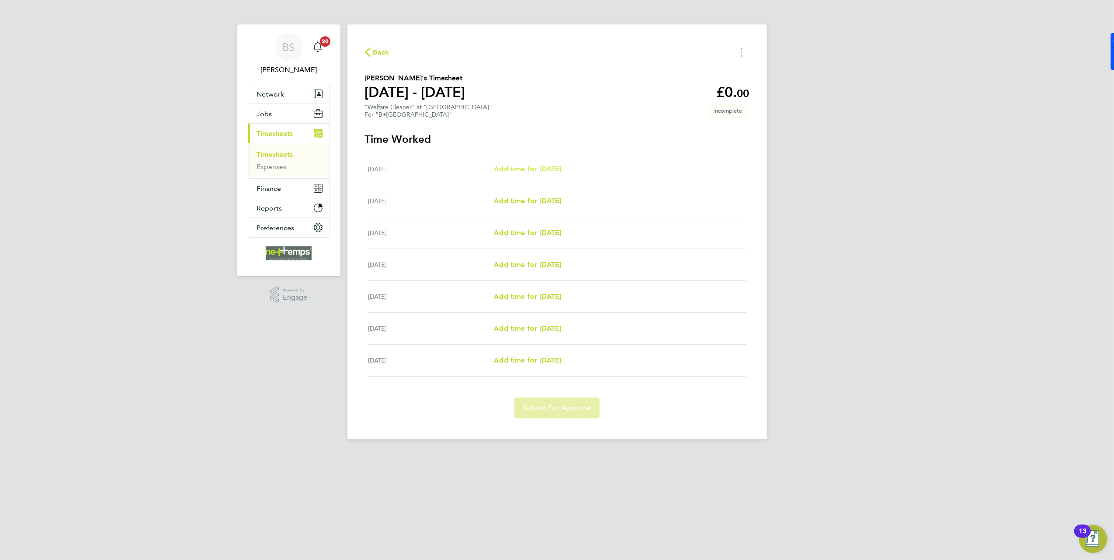
click at [534, 168] on span "Add time for [DATE]" at bounding box center [527, 169] width 67 height 8
select select "30"
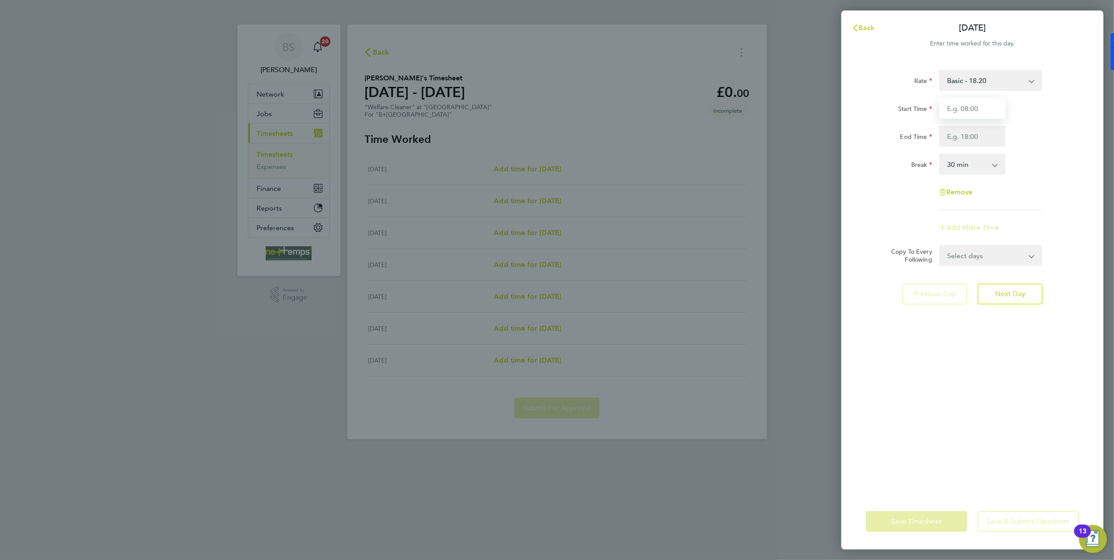
drag, startPoint x: 957, startPoint y: 107, endPoint x: 950, endPoint y: 105, distance: 7.2
click at [957, 107] on input "Start Time" at bounding box center [972, 108] width 66 height 21
type input "07:30"
type input "1"
type input "09:30"
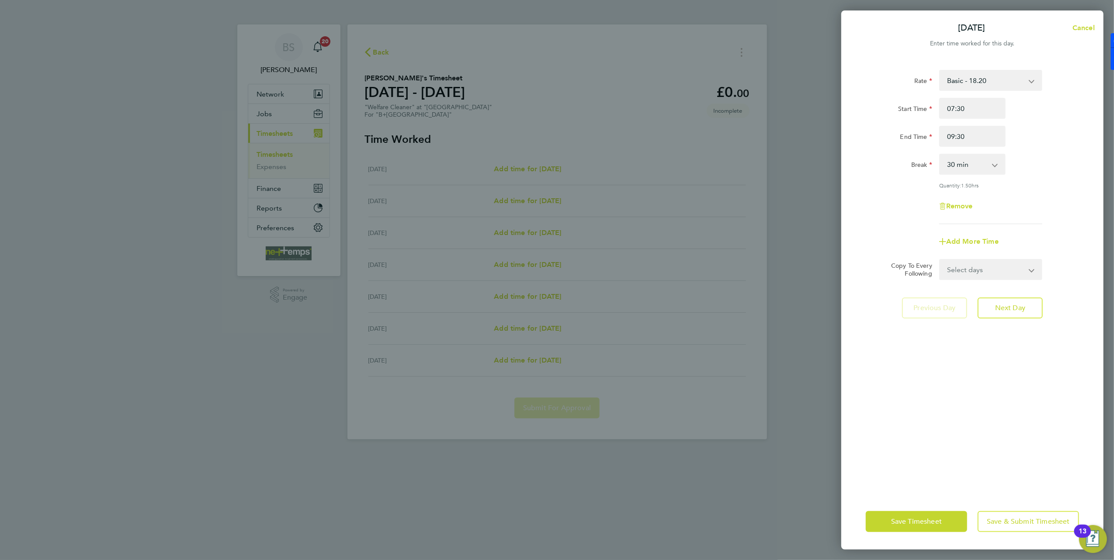
click at [1046, 132] on div "End Time 09:30" at bounding box center [972, 136] width 220 height 21
click at [997, 165] on app-icon-cross-button at bounding box center [999, 164] width 10 height 19
click at [981, 167] on select "0 min 15 min 30 min 45 min 60 min 75 min 90 min" at bounding box center [967, 164] width 54 height 19
select select "0"
click at [940, 155] on select "0 min 15 min 30 min 45 min 60 min 75 min 90 min" at bounding box center [967, 164] width 54 height 19
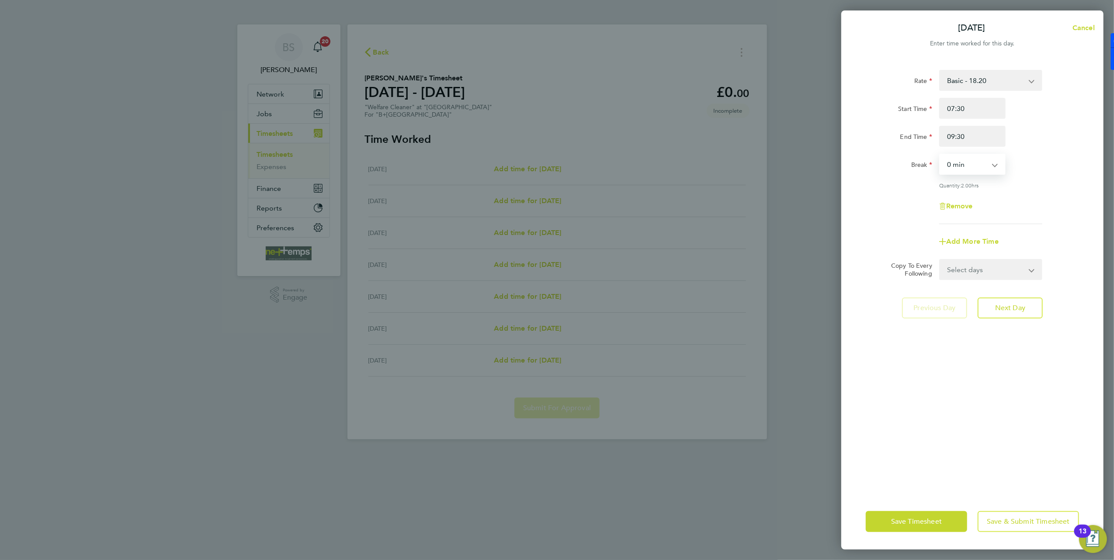
click at [1046, 177] on div "Rate Basic - 18.20 Start Time 07:30 End Time 09:30 Break 0 min 15 min 30 min 45…" at bounding box center [972, 147] width 213 height 154
drag, startPoint x: 1023, startPoint y: 266, endPoint x: 1014, endPoint y: 281, distance: 16.6
click at [1023, 266] on select "Select days Day Weekday (Mon-Fri) Weekend (Sat-Sun) [DATE] [DATE] [DATE] [DATE]…" at bounding box center [986, 269] width 92 height 19
select select "WEEKDAY"
click at [940, 260] on select "Select days Day Weekday (Mon-Fri) Weekend (Sat-Sun) [DATE] [DATE] [DATE] [DATE]…" at bounding box center [986, 269] width 92 height 19
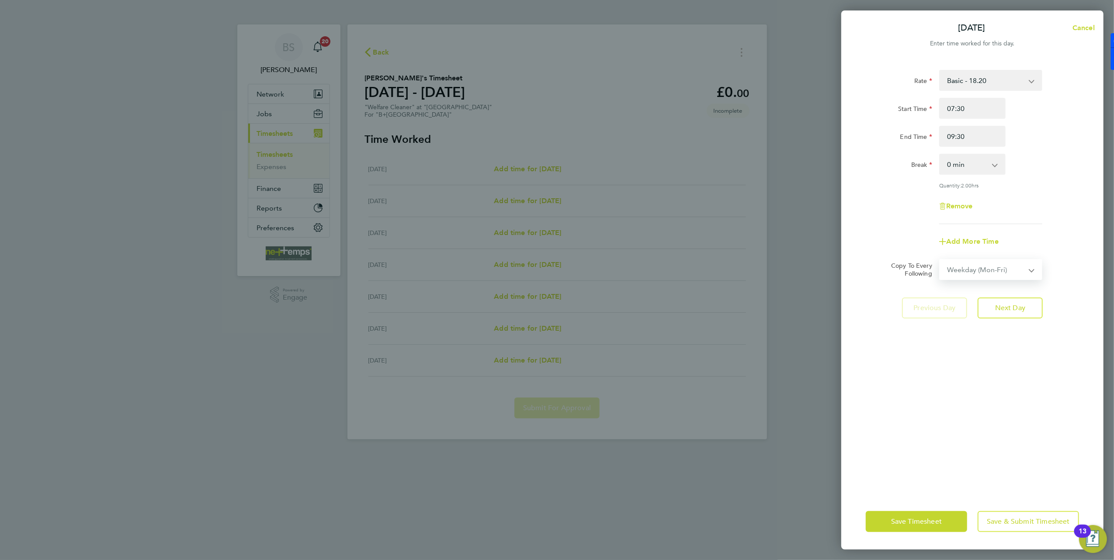
select select "[DATE]"
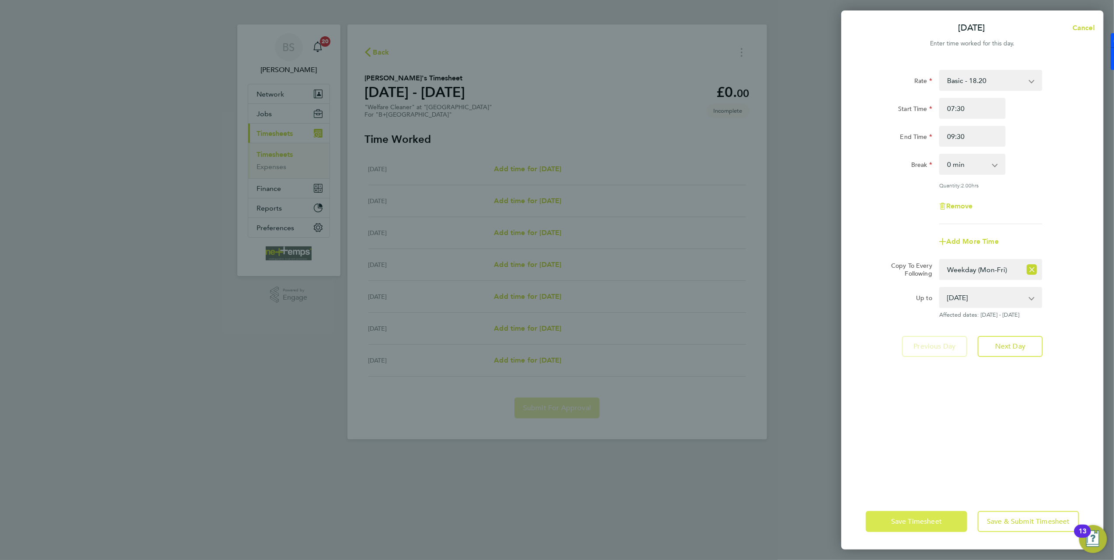
click at [928, 528] on button "Save Timesheet" at bounding box center [916, 521] width 101 height 21
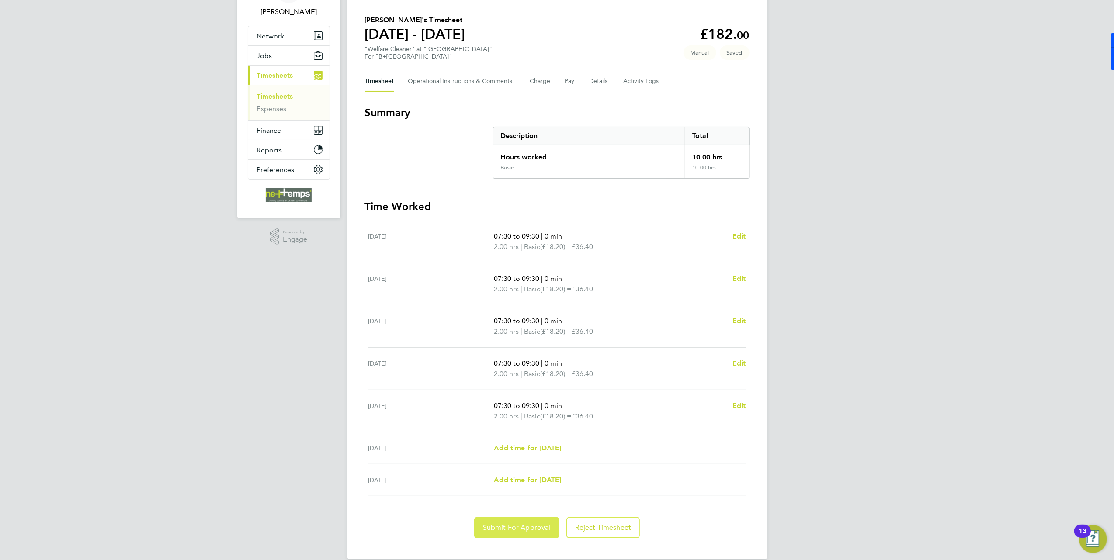
click at [496, 531] on span "Submit For Approval" at bounding box center [517, 528] width 68 height 9
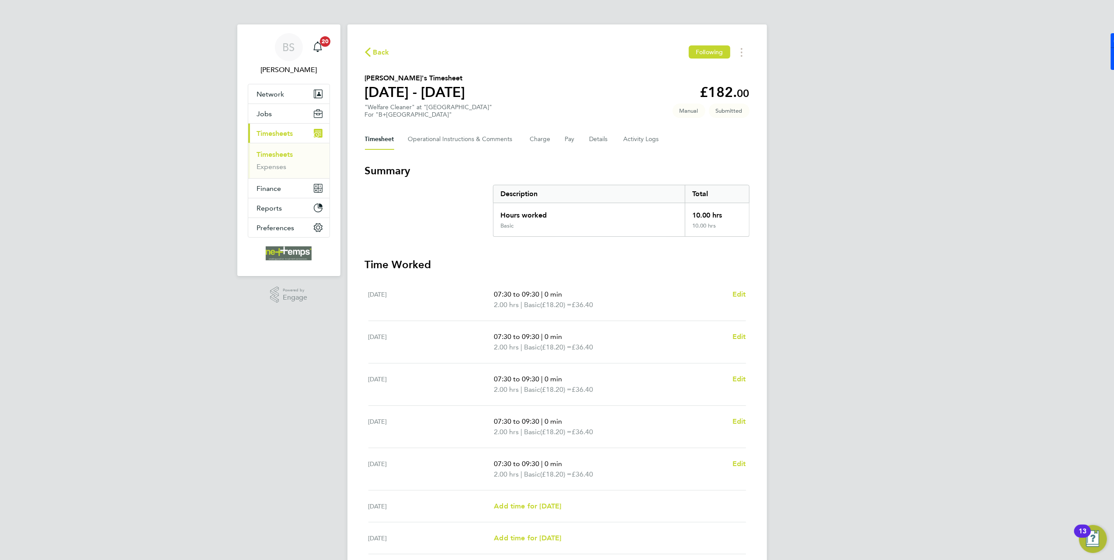
click at [382, 52] on span "Back" at bounding box center [381, 52] width 16 height 10
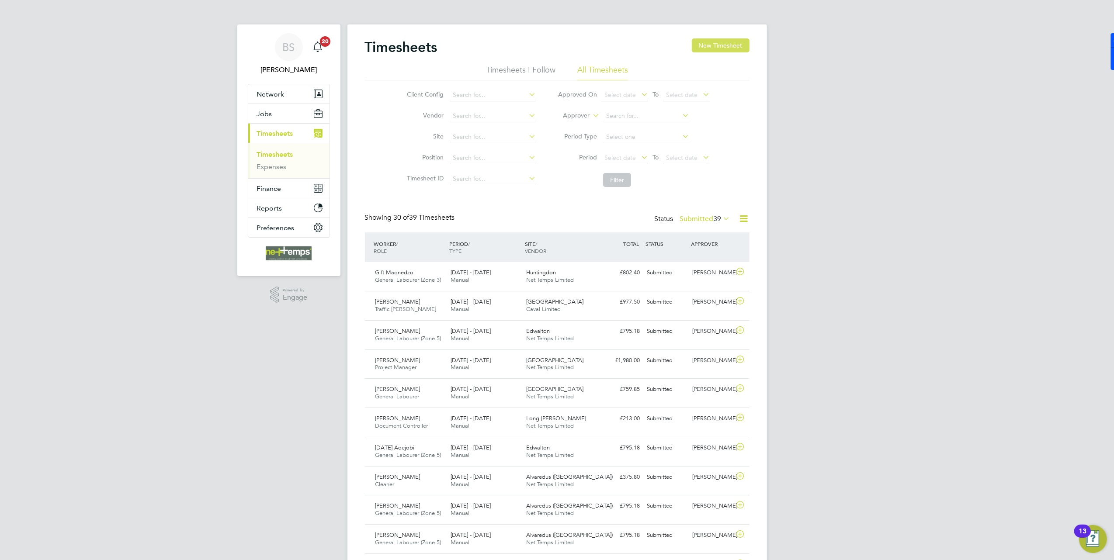
click at [726, 51] on button "New Timesheet" at bounding box center [721, 45] width 58 height 14
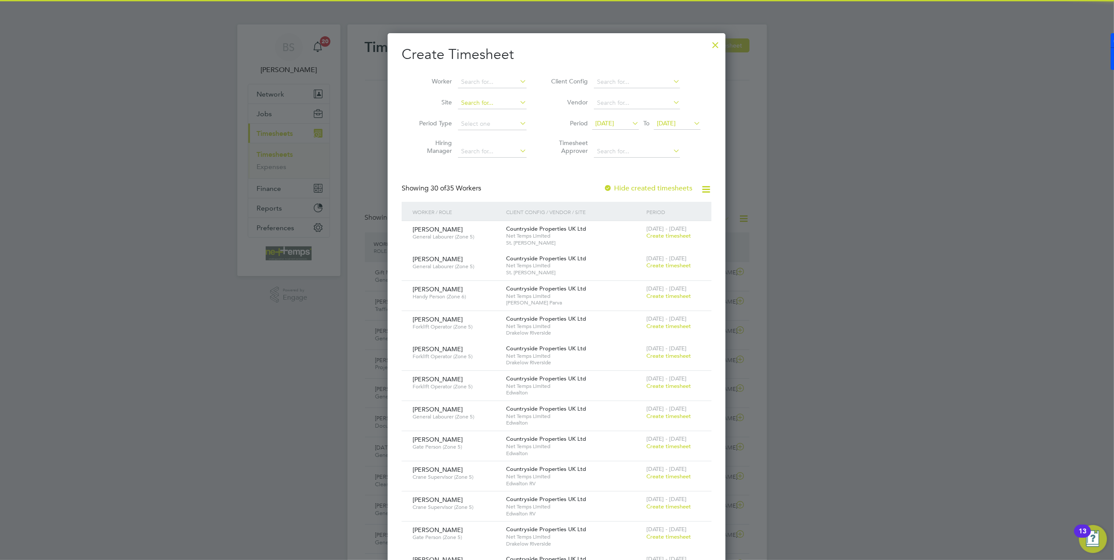
click at [494, 98] on input at bounding box center [492, 103] width 69 height 12
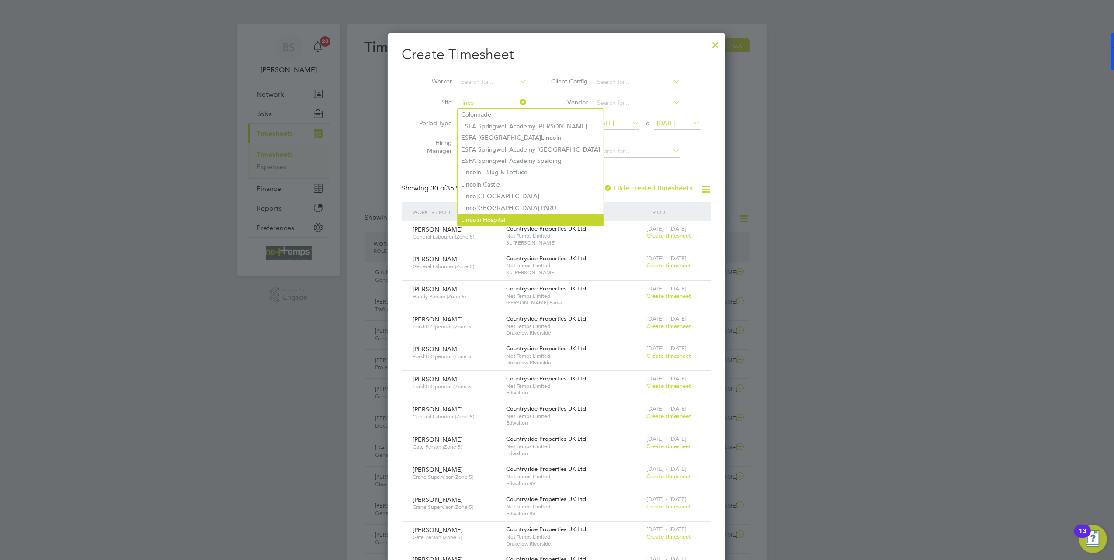
click at [497, 215] on li "[GEOGRAPHIC_DATA]" at bounding box center [531, 220] width 146 height 12
type input "[GEOGRAPHIC_DATA]"
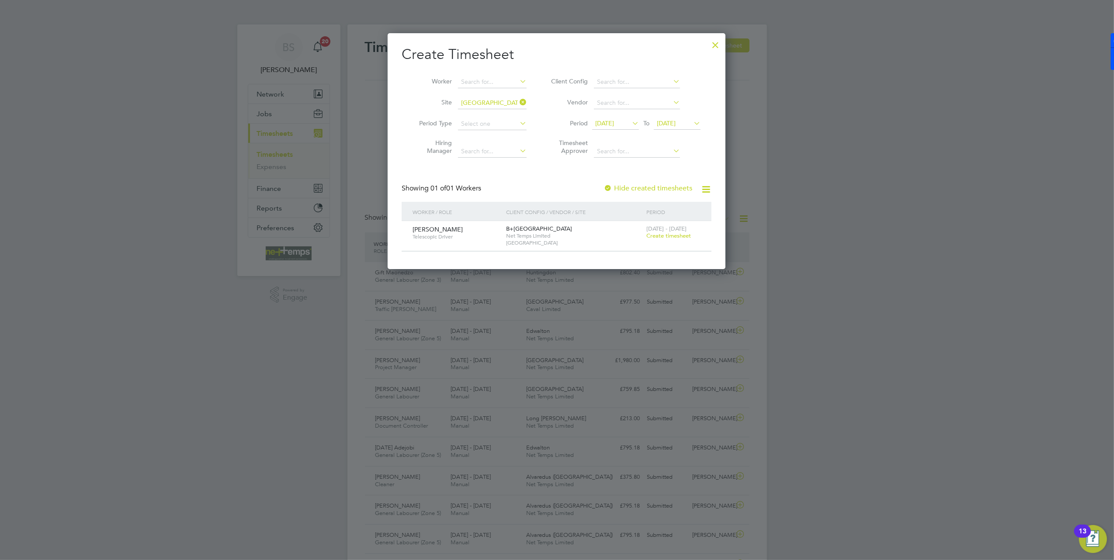
click at [677, 231] on span "[DATE] - [DATE]" at bounding box center [666, 228] width 40 height 7
click at [654, 233] on span "Create timesheet" at bounding box center [668, 235] width 45 height 7
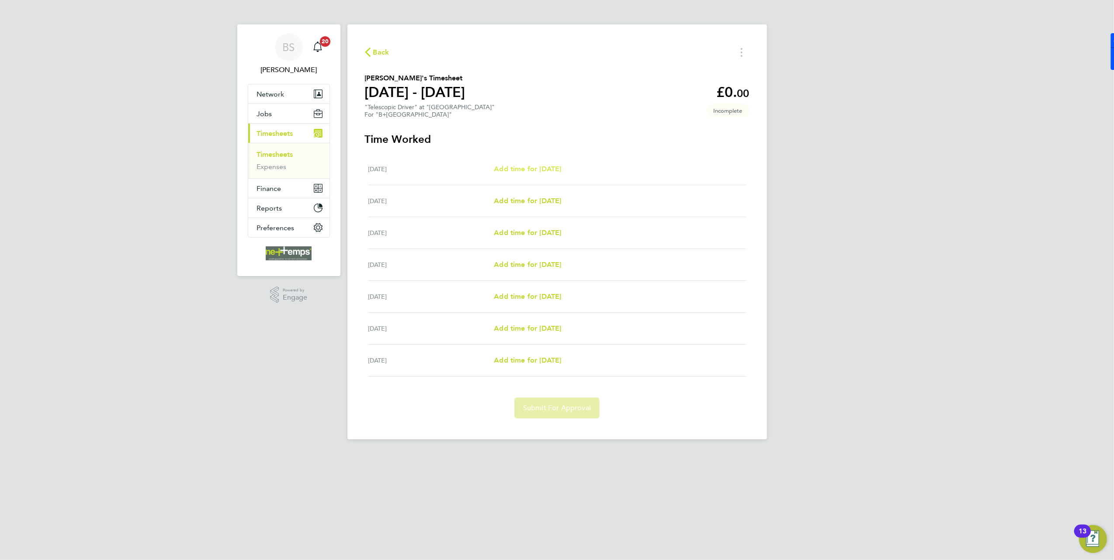
click at [510, 170] on span "Add time for [DATE]" at bounding box center [527, 169] width 67 height 8
select select "30"
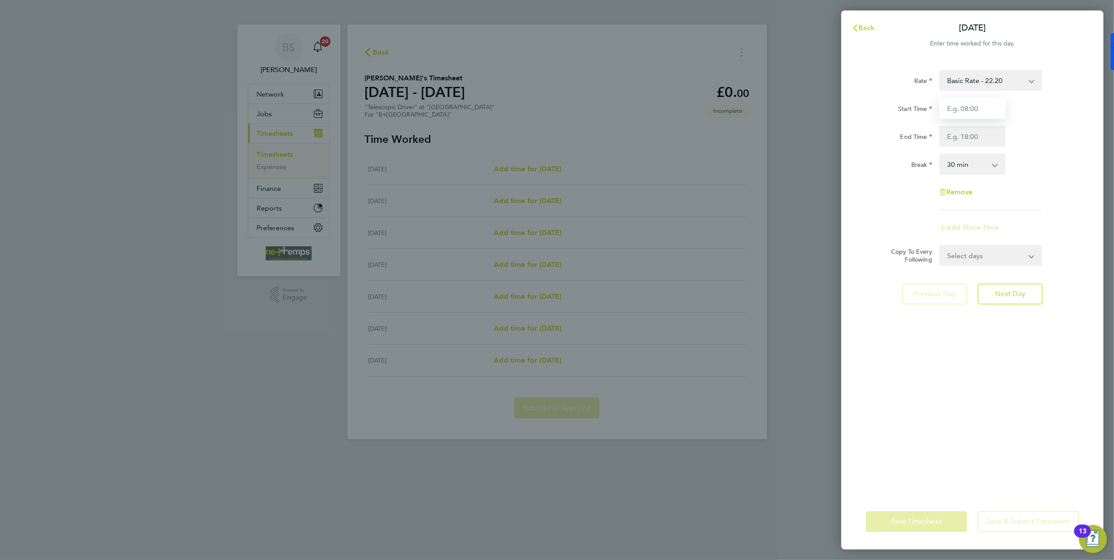
click at [960, 112] on input "Start Time" at bounding box center [972, 108] width 66 height 21
type input "07:00"
type input "17:00"
click at [1060, 138] on div "End Time 17:00" at bounding box center [972, 136] width 220 height 21
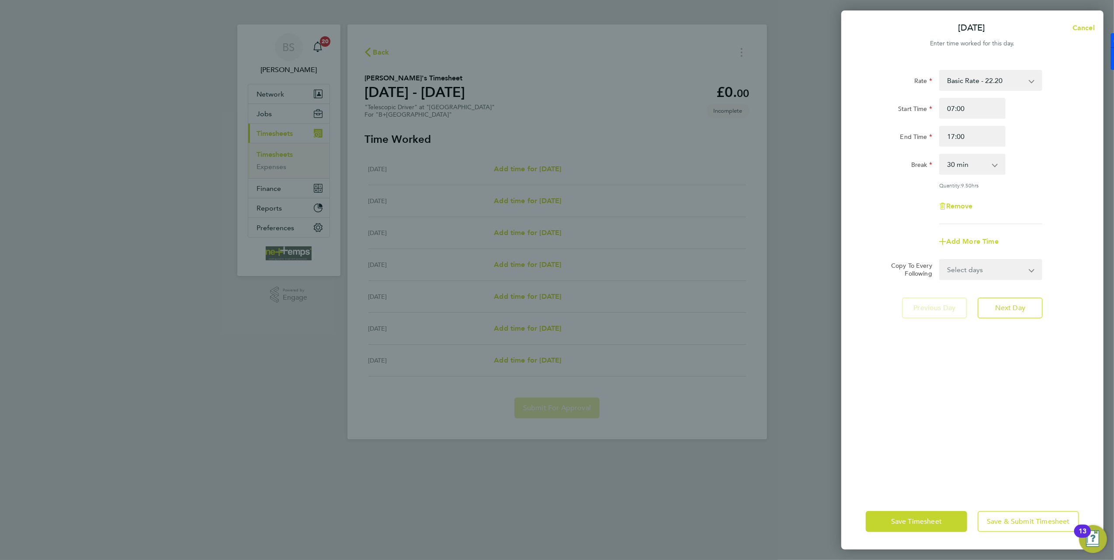
click at [969, 267] on select "Select days Day Weekday (Mon-Fri) Weekend (Sat-Sun) [DATE] [DATE] [DATE] [DATE]…" at bounding box center [986, 269] width 92 height 19
select select "DAY"
click at [940, 260] on select "Select days Day Weekday (Mon-Fri) Weekend (Sat-Sun) [DATE] [DATE] [DATE] [DATE]…" at bounding box center [986, 269] width 92 height 19
select select "[DATE]"
click at [963, 271] on select "Select days Day Weekday (Mon-Fri) Weekend (Sat-Sun) [DATE] [DATE] [DATE] [DATE]…" at bounding box center [980, 269] width 81 height 19
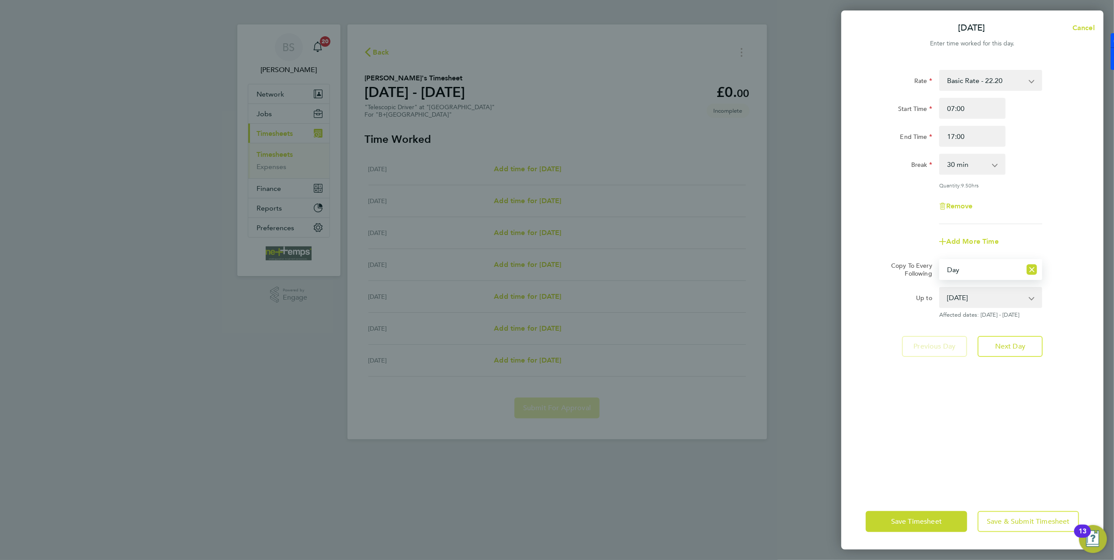
select select "WEEKDAY"
click at [940, 260] on select "Select days Day Weekday (Mon-Fri) Weekend (Sat-Sun) [DATE] [DATE] [DATE] [DATE]…" at bounding box center [980, 269] width 81 height 19
click at [910, 512] on div "Save Timesheet Save & Submit Timesheet" at bounding box center [972, 522] width 262 height 56
drag, startPoint x: 910, startPoint y: 512, endPoint x: 910, endPoint y: 518, distance: 5.7
click at [910, 520] on span "Save Timesheet" at bounding box center [916, 521] width 51 height 9
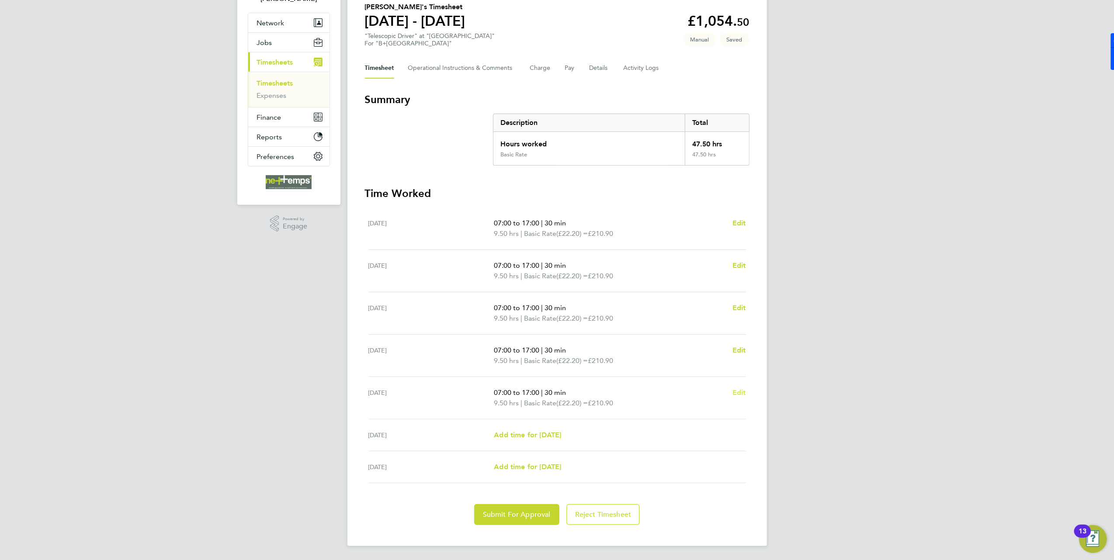
click at [737, 393] on span "Edit" at bounding box center [740, 393] width 14 height 8
select select "30"
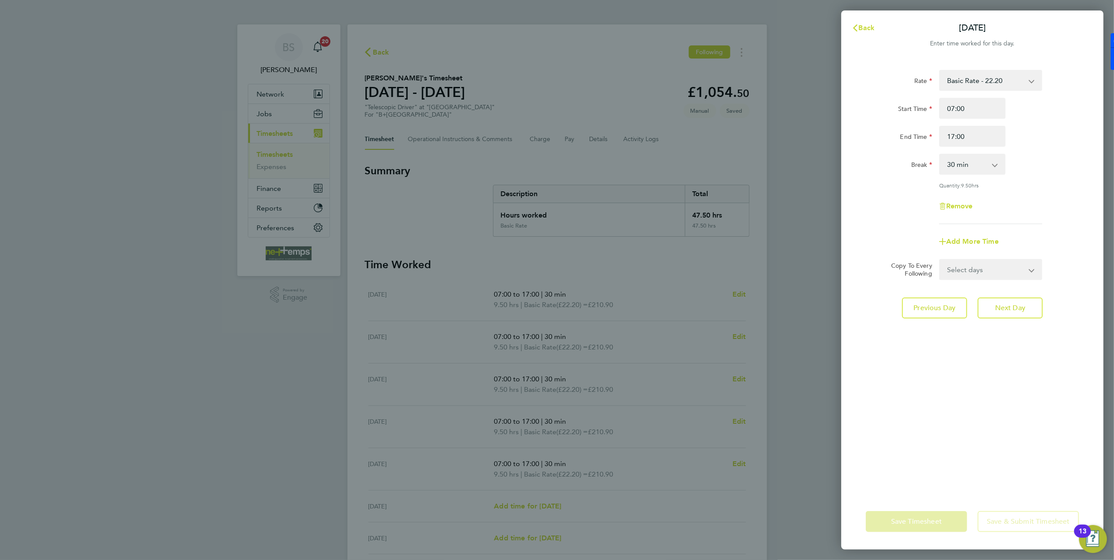
click at [970, 123] on div "Start Time 07:00 End Time 17:00" at bounding box center [972, 122] width 220 height 49
drag, startPoint x: 974, startPoint y: 132, endPoint x: 907, endPoint y: 128, distance: 67.0
click at [912, 128] on div "End Time 17:00" at bounding box center [972, 136] width 220 height 21
type input "16:00"
click at [967, 352] on div "Rate Basic Rate - 22.20 Start Time 07:00 End Time 16:00 Break 0 min 15 min 30 m…" at bounding box center [972, 276] width 262 height 434
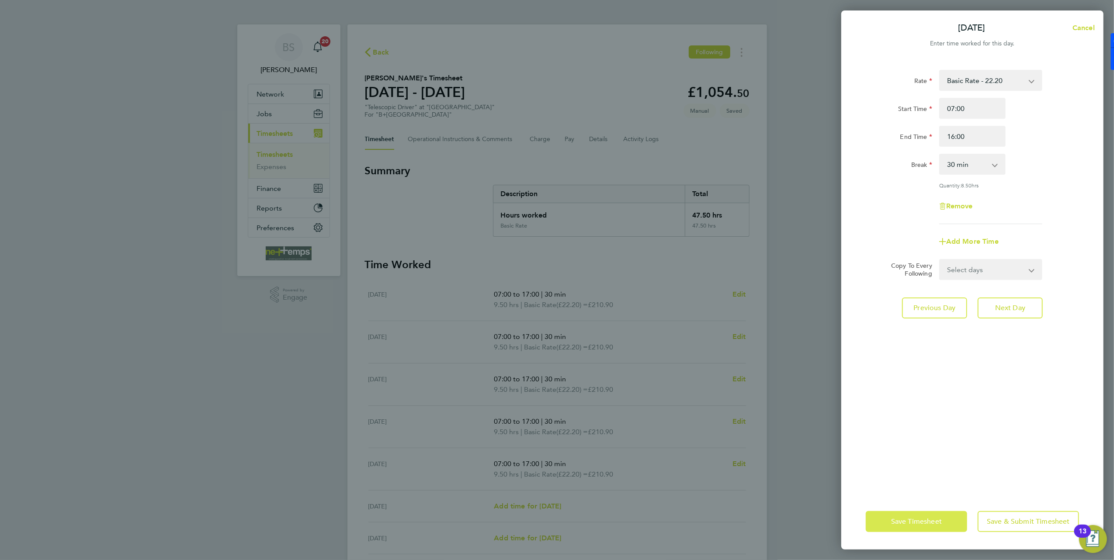
click at [945, 515] on button "Save Timesheet" at bounding box center [916, 521] width 101 height 21
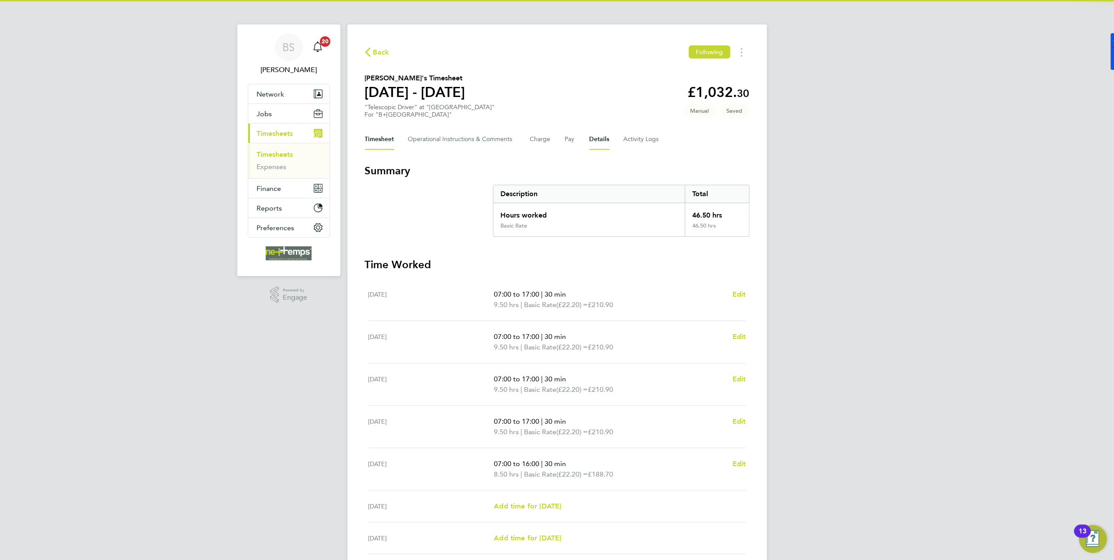
click at [595, 140] on button "Details" at bounding box center [600, 139] width 20 height 21
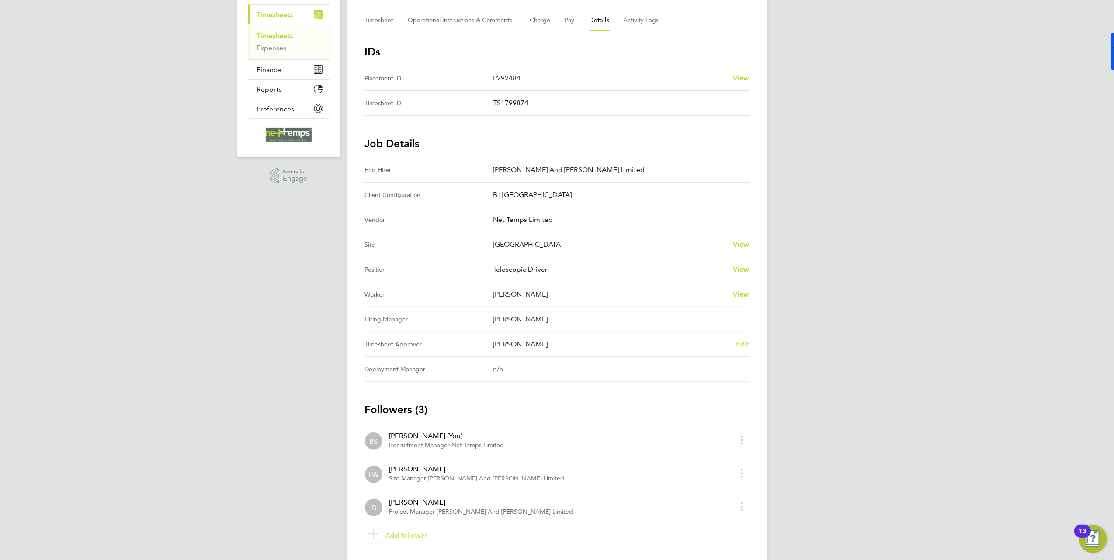
click at [745, 343] on span "Edit" at bounding box center [743, 344] width 14 height 8
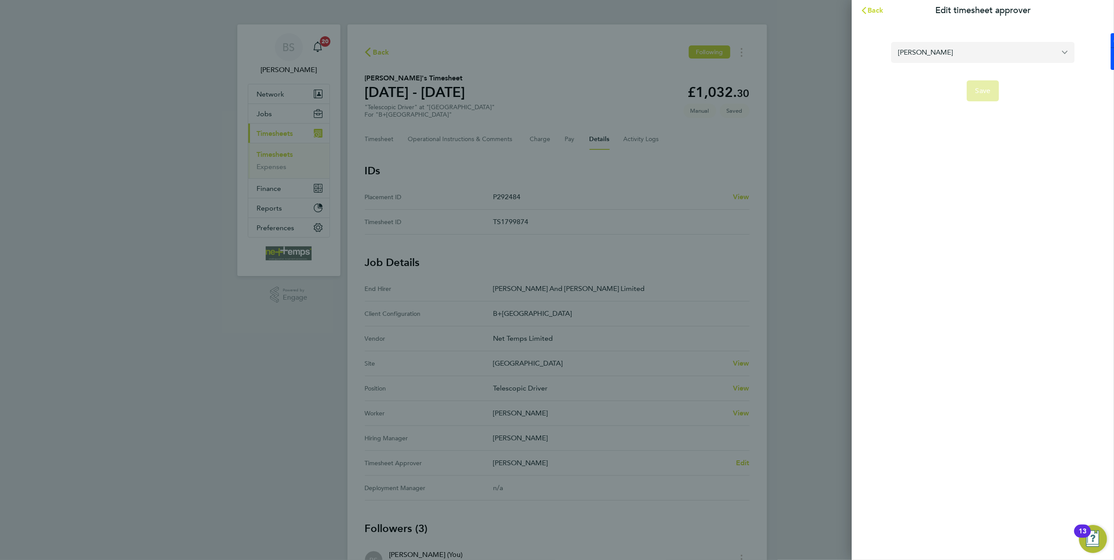
click at [999, 52] on input "[PERSON_NAME]" at bounding box center [983, 52] width 184 height 21
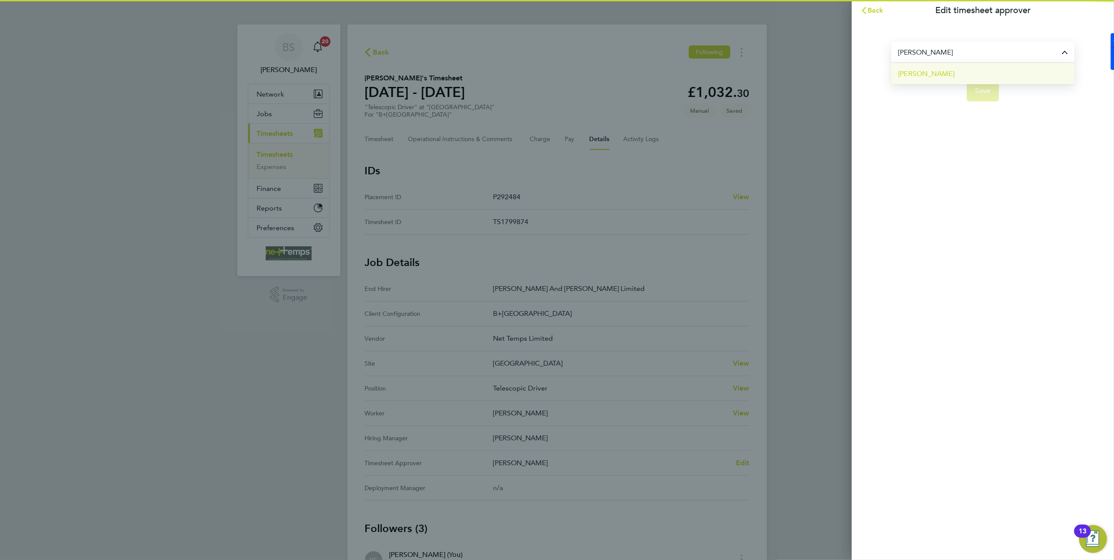
click at [1001, 71] on li "[PERSON_NAME]" at bounding box center [983, 73] width 184 height 21
type input "[PERSON_NAME]"
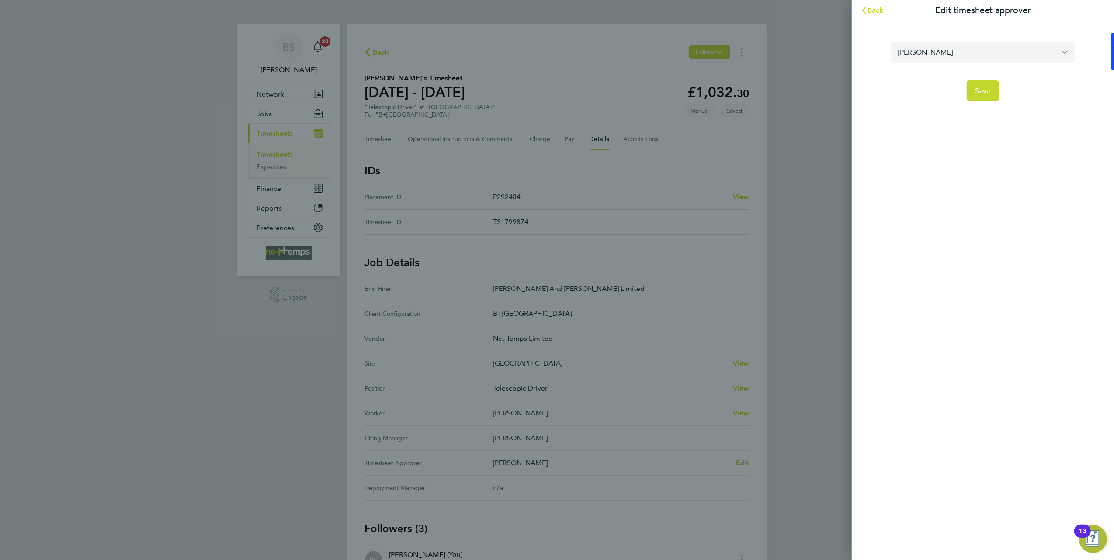
click at [999, 61] on input "[PERSON_NAME]" at bounding box center [983, 52] width 184 height 21
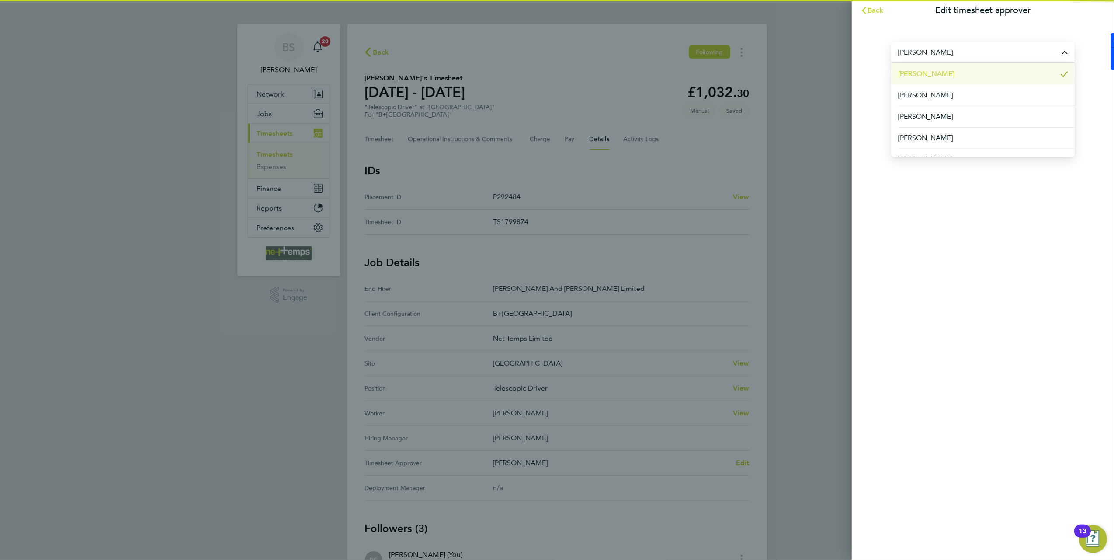
click at [976, 233] on div "Back Edit timesheet approver [PERSON_NAME] [PERSON_NAME] [PERSON_NAME] [PERSON_…" at bounding box center [983, 280] width 262 height 560
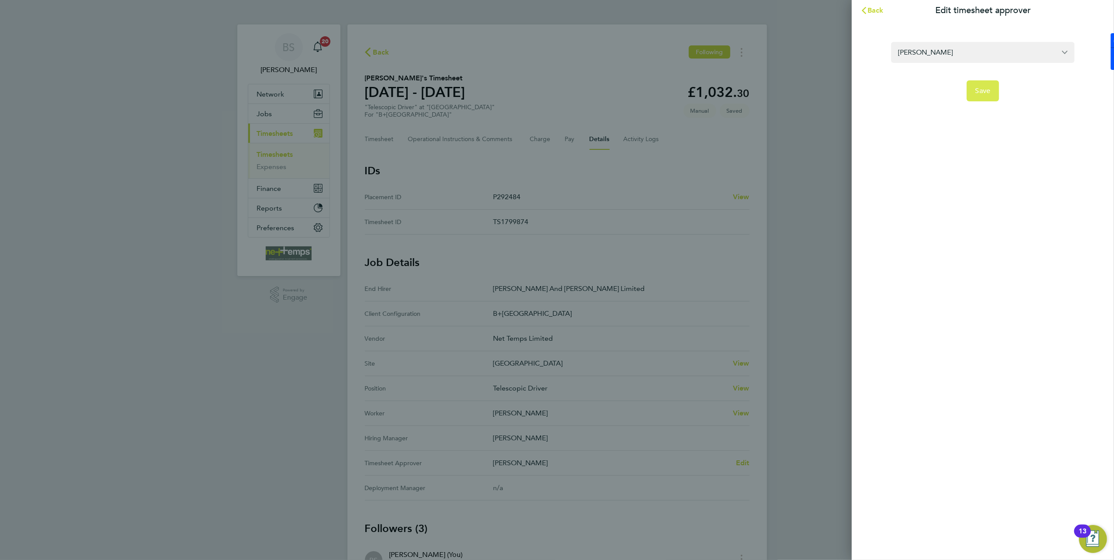
click at [981, 98] on button "Save" at bounding box center [983, 90] width 33 height 21
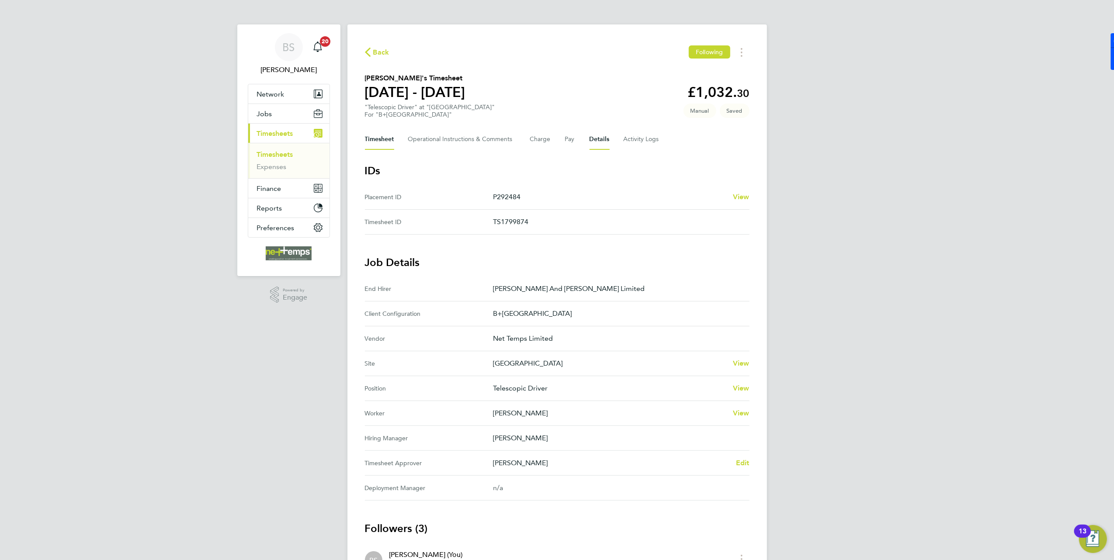
click at [382, 132] on button "Timesheet" at bounding box center [379, 139] width 29 height 21
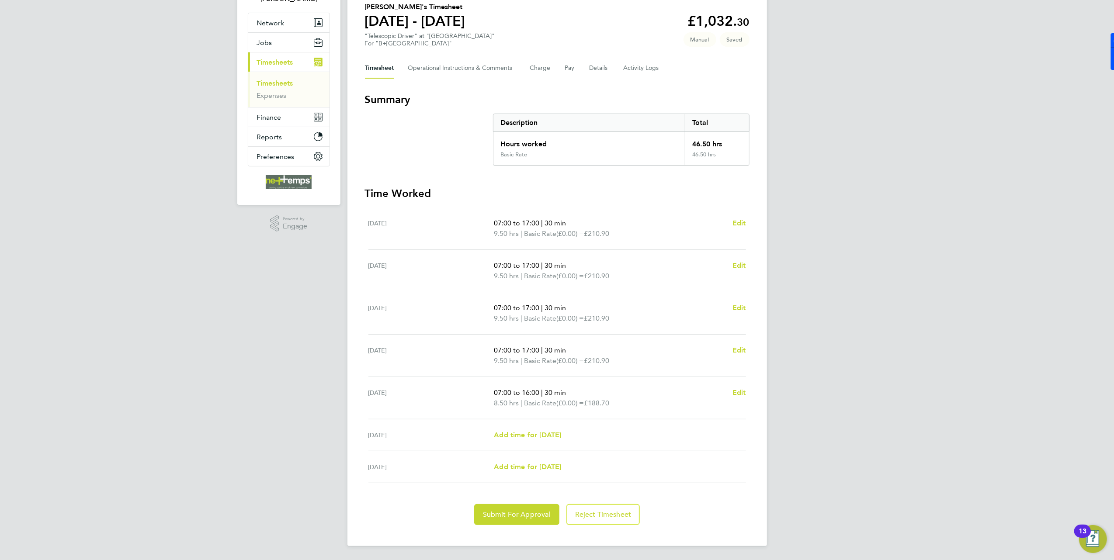
click at [506, 532] on div "Back Following [PERSON_NAME]'s Timesheet [DATE] - [DATE] £1,032. 30 "Telescopic…" at bounding box center [557, 249] width 420 height 593
click at [511, 518] on span "Submit For Approval" at bounding box center [517, 514] width 68 height 9
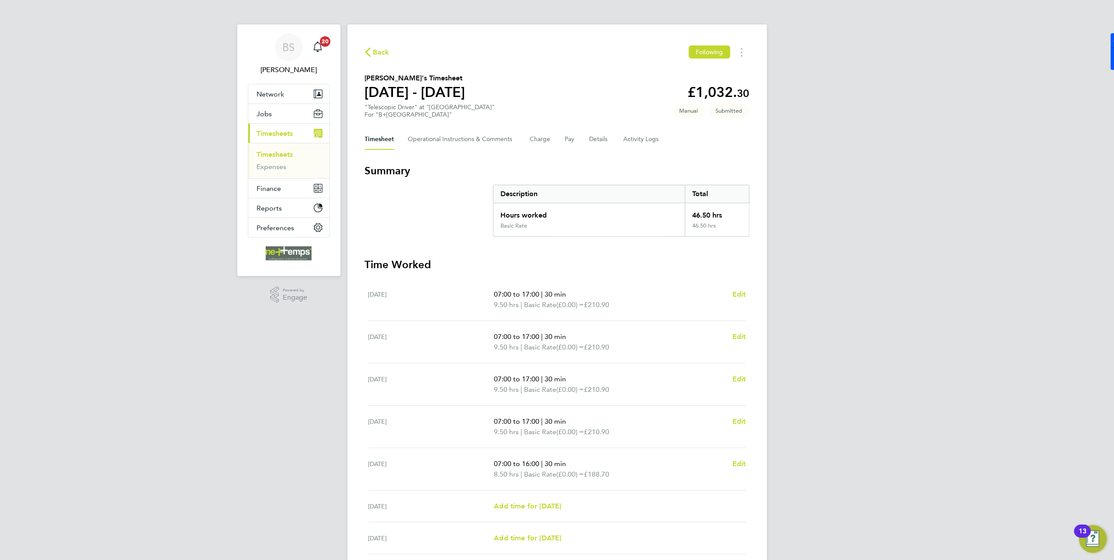
click at [382, 51] on span "Back" at bounding box center [381, 52] width 16 height 10
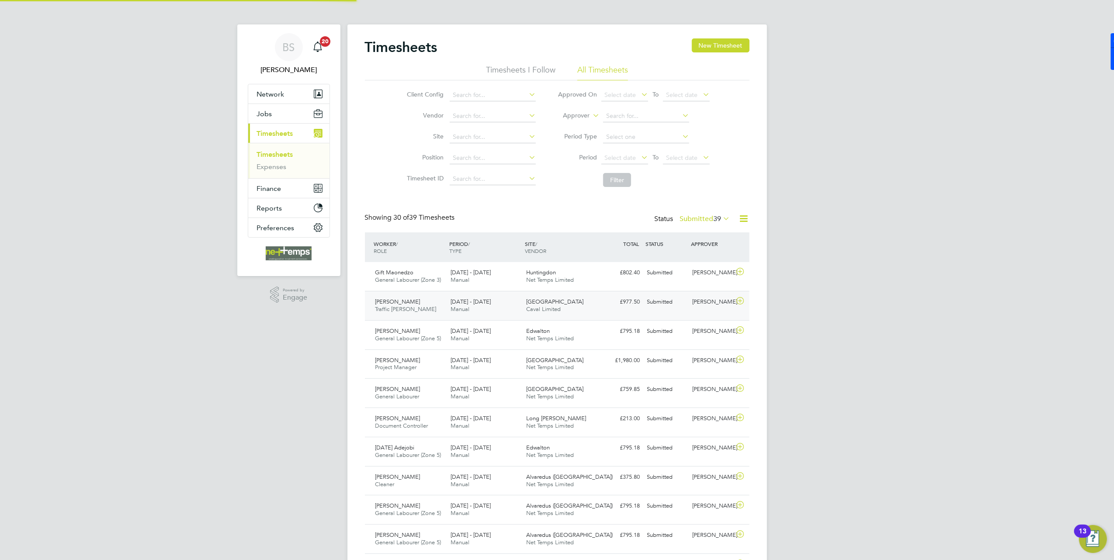
scroll to position [22, 76]
click at [700, 219] on label "Submitted 39" at bounding box center [705, 219] width 50 height 9
click at [696, 247] on li "Saved" at bounding box center [692, 246] width 40 height 12
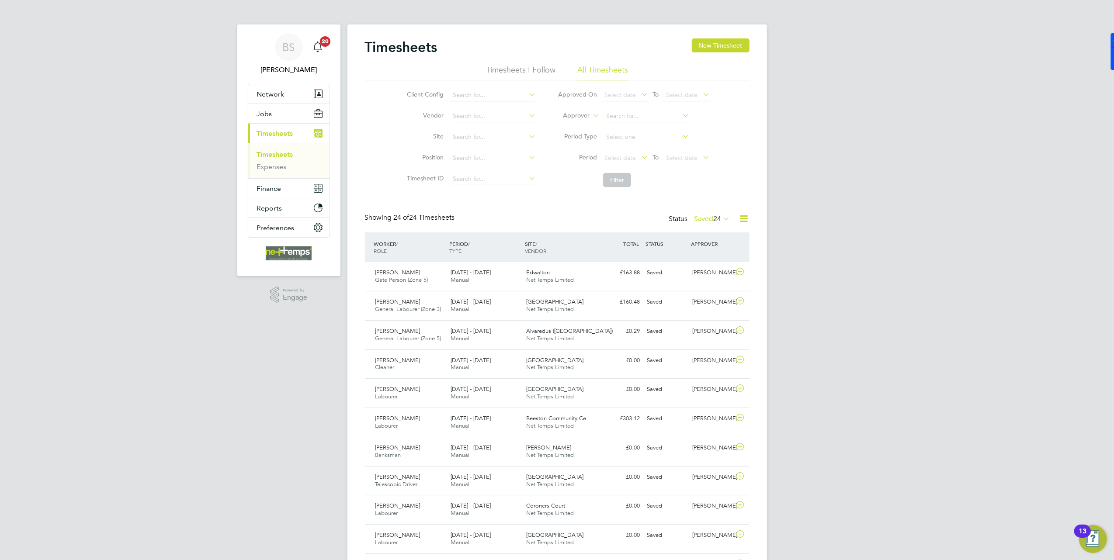
click at [700, 220] on label "Saved 24" at bounding box center [713, 219] width 36 height 9
click at [703, 254] on li "Submitted" at bounding box center [699, 259] width 40 height 12
click at [472, 131] on input at bounding box center [493, 137] width 86 height 12
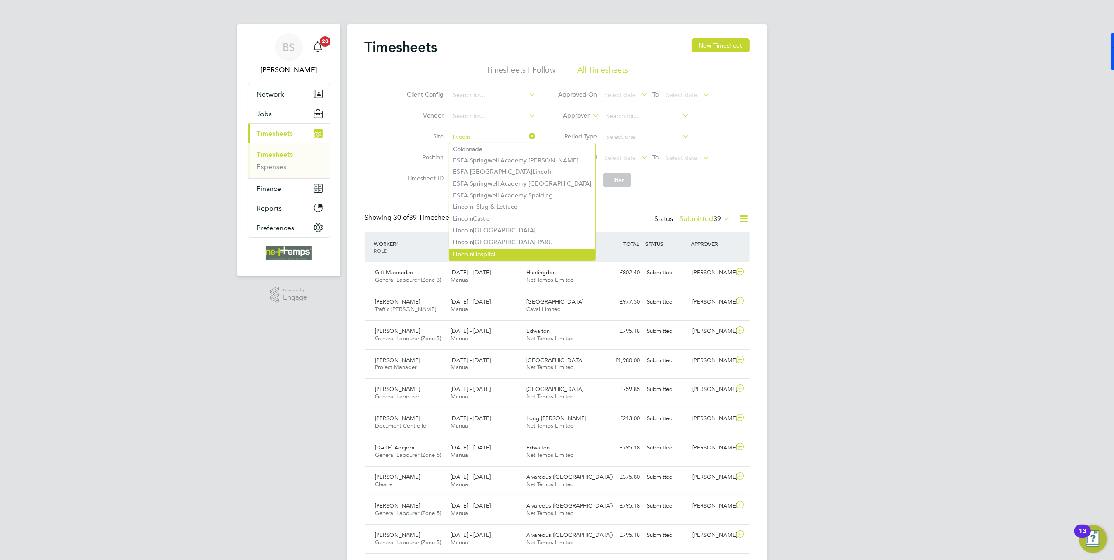
click at [503, 254] on li "[GEOGRAPHIC_DATA]" at bounding box center [522, 255] width 146 height 12
type input "[GEOGRAPHIC_DATA]"
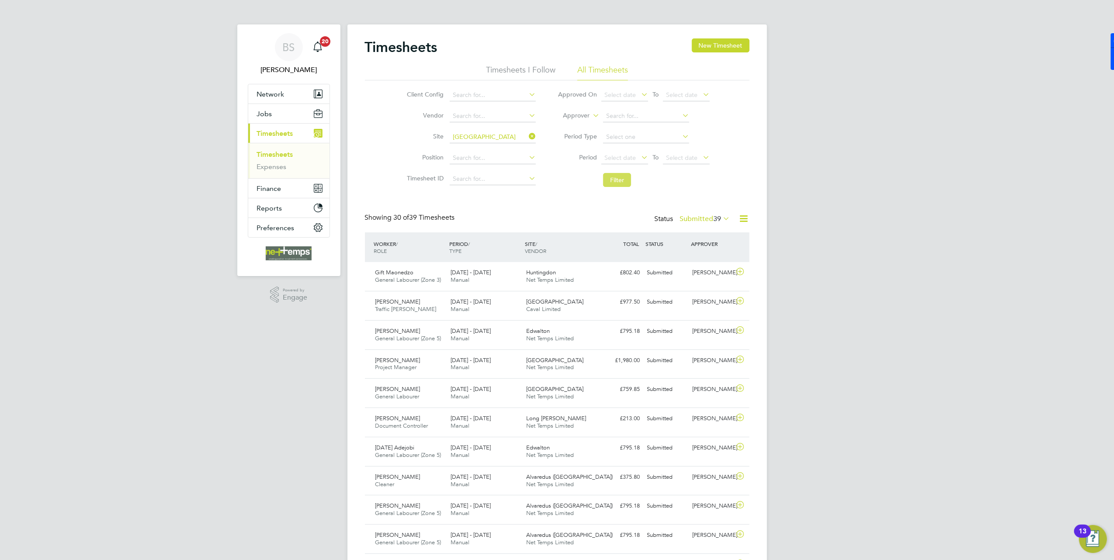
click at [625, 175] on button "Filter" at bounding box center [617, 180] width 28 height 14
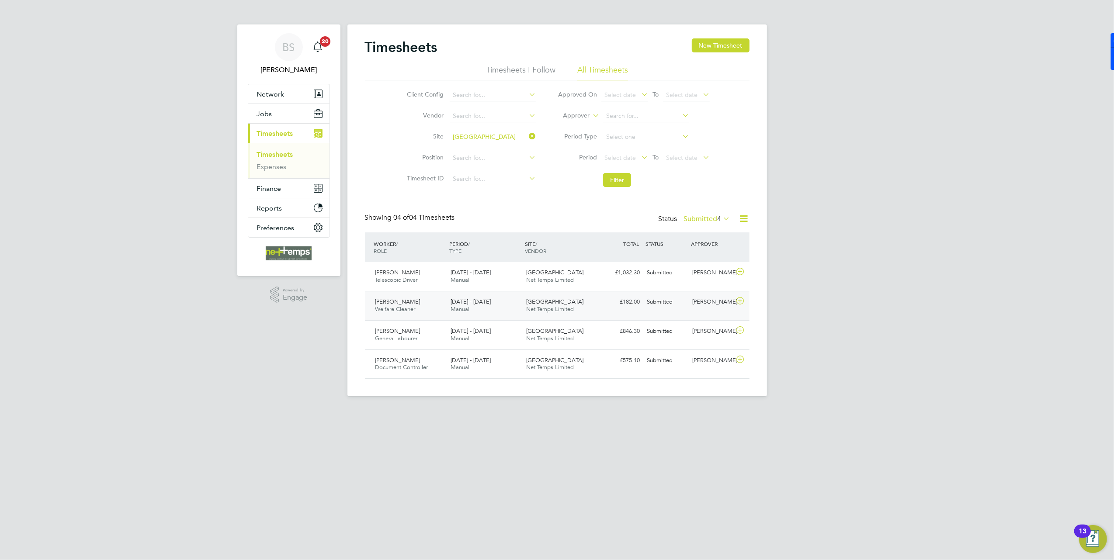
click at [613, 309] on div "£182.00 Submitted" at bounding box center [620, 302] width 45 height 14
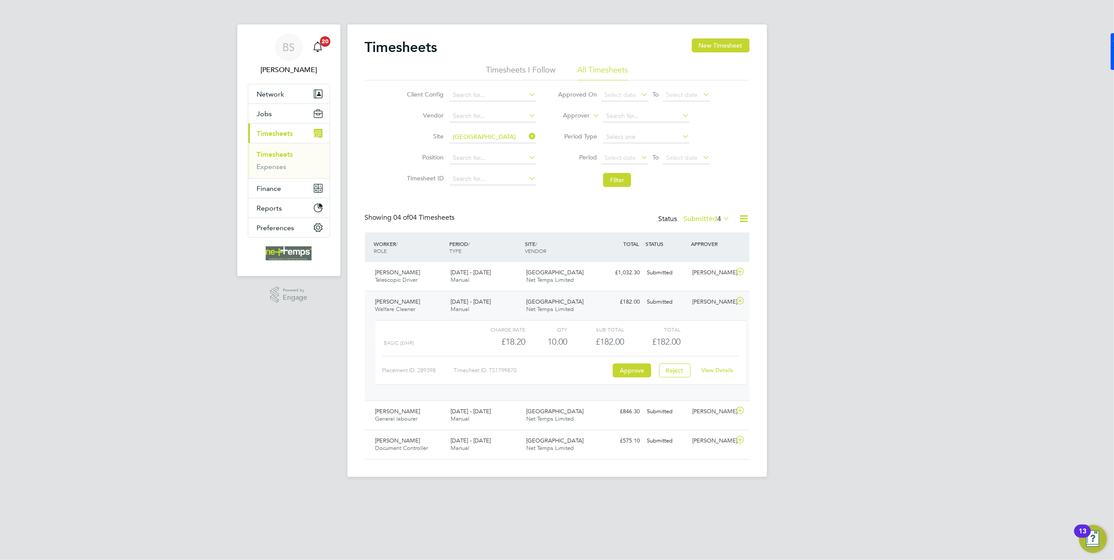
click at [708, 373] on link "View Details" at bounding box center [717, 370] width 32 height 7
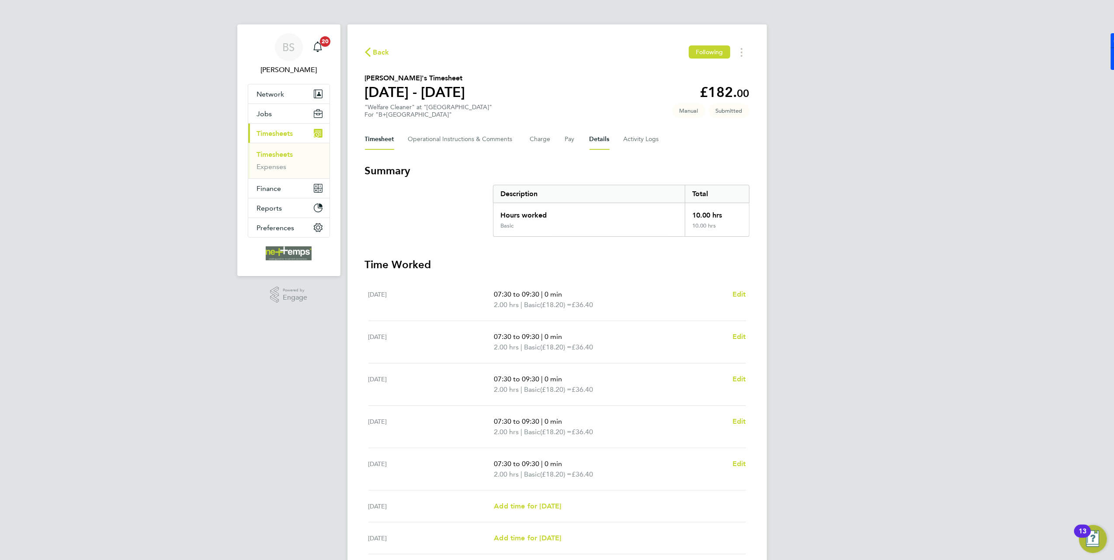
click at [593, 142] on button "Details" at bounding box center [600, 139] width 20 height 21
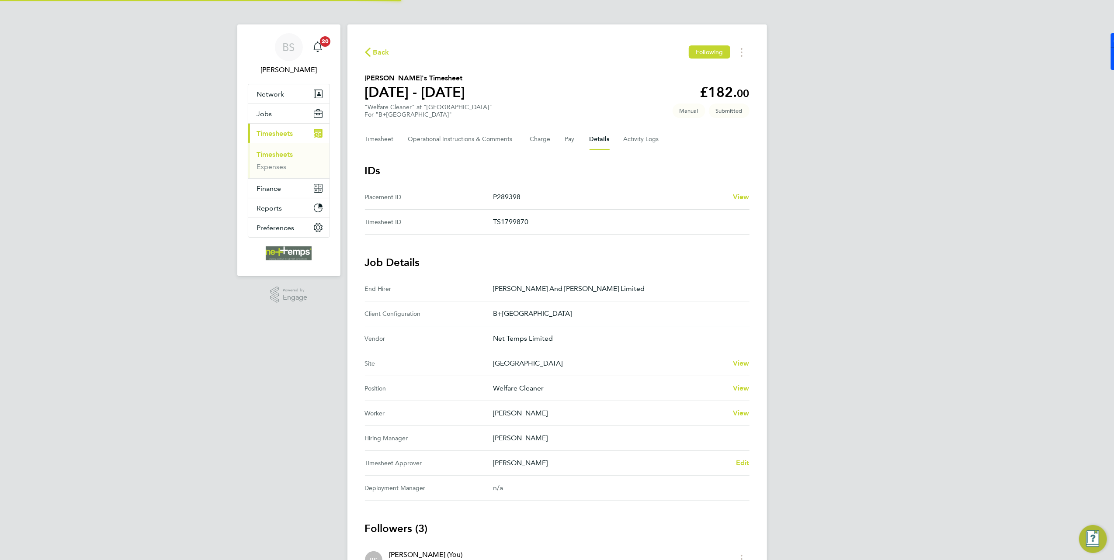
scroll to position [142, 0]
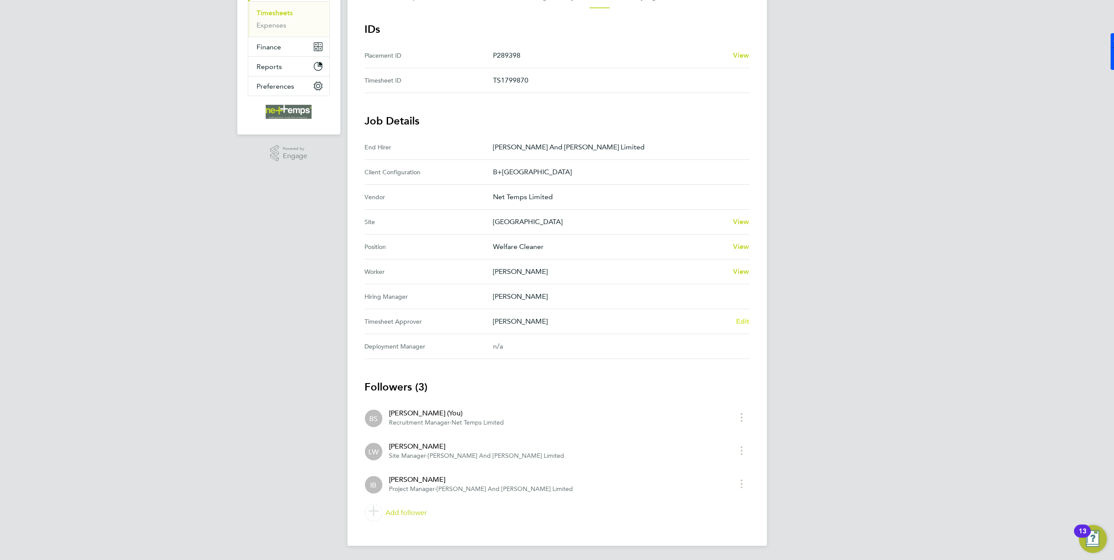
click at [740, 323] on span "Edit" at bounding box center [743, 321] width 14 height 8
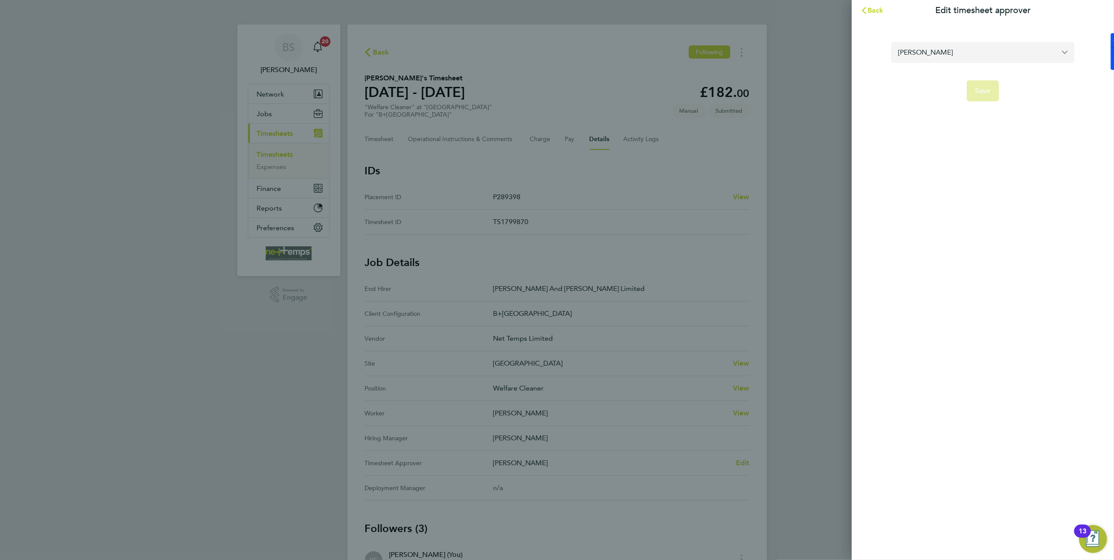
click at [946, 50] on input "[PERSON_NAME]" at bounding box center [983, 52] width 184 height 21
click at [954, 79] on li "[PERSON_NAME]" at bounding box center [983, 73] width 184 height 21
type input "[PERSON_NAME]"
click at [985, 87] on span "Save" at bounding box center [983, 91] width 15 height 9
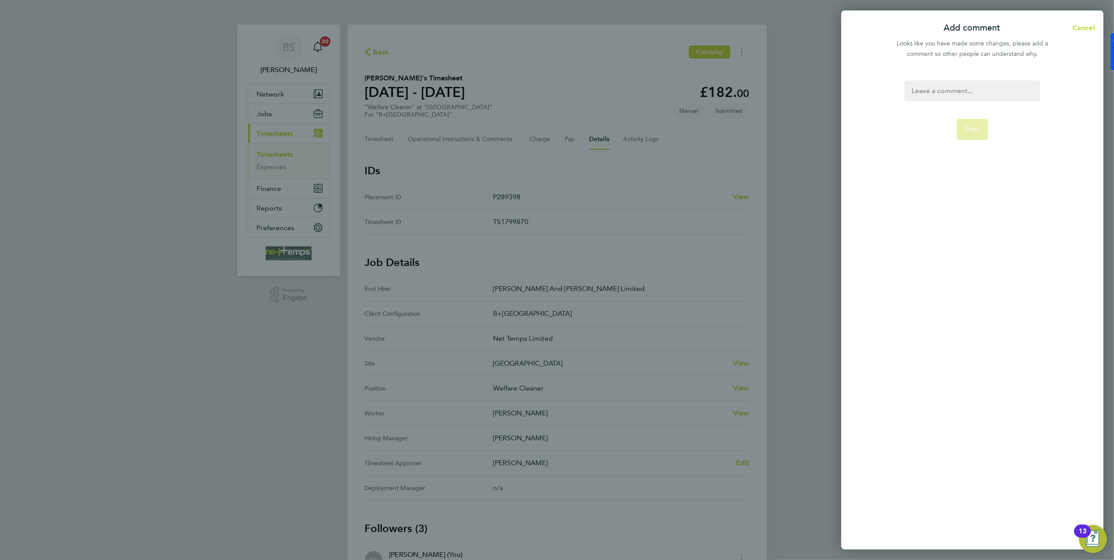
click at [969, 79] on div "Post" at bounding box center [972, 310] width 262 height 480
click at [972, 88] on div at bounding box center [972, 90] width 135 height 21
click at [978, 128] on span "Post" at bounding box center [972, 129] width 14 height 9
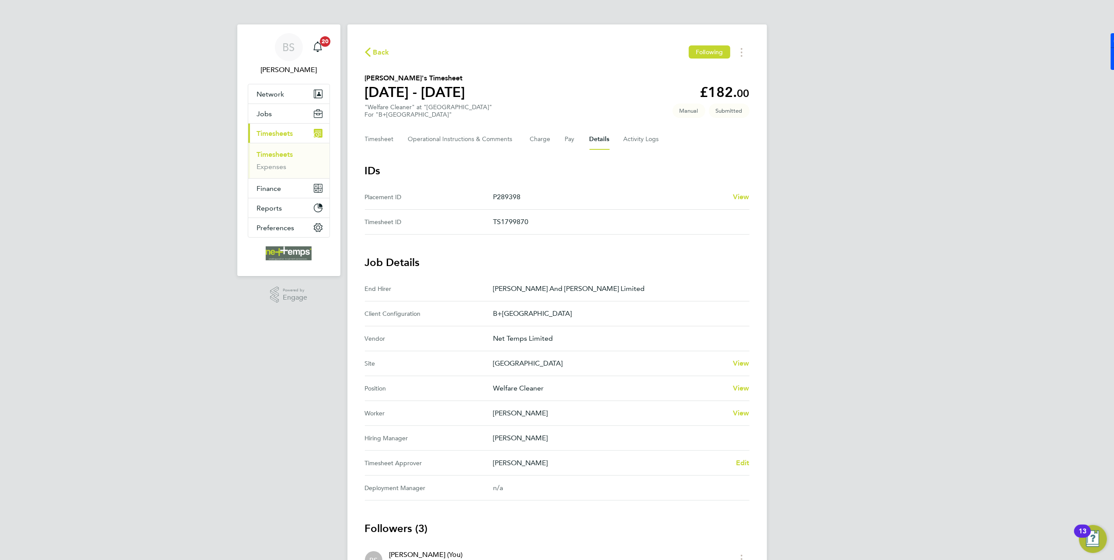
click at [384, 48] on span "Back" at bounding box center [381, 52] width 16 height 10
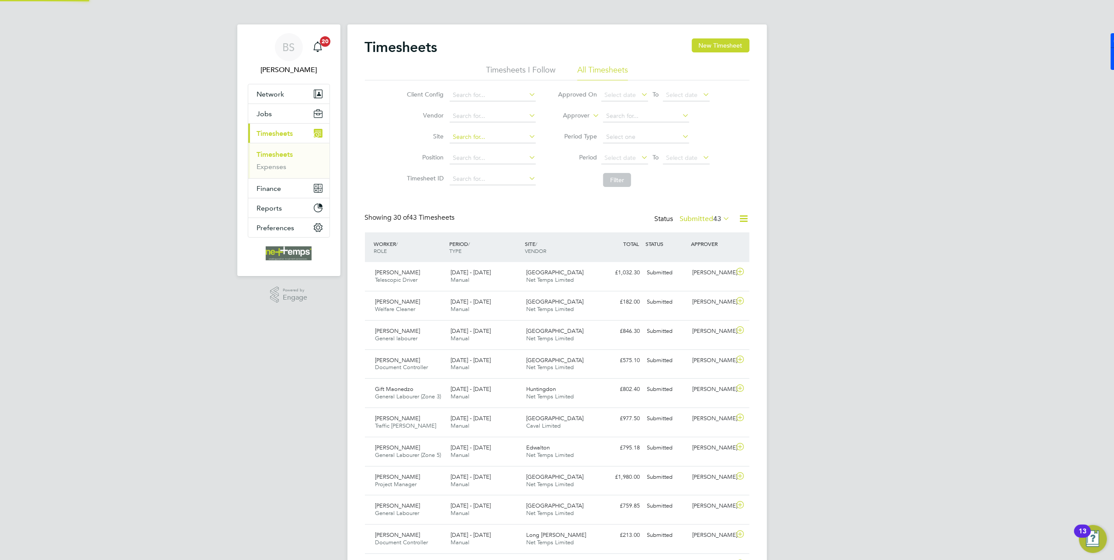
click at [497, 135] on input at bounding box center [493, 137] width 86 height 12
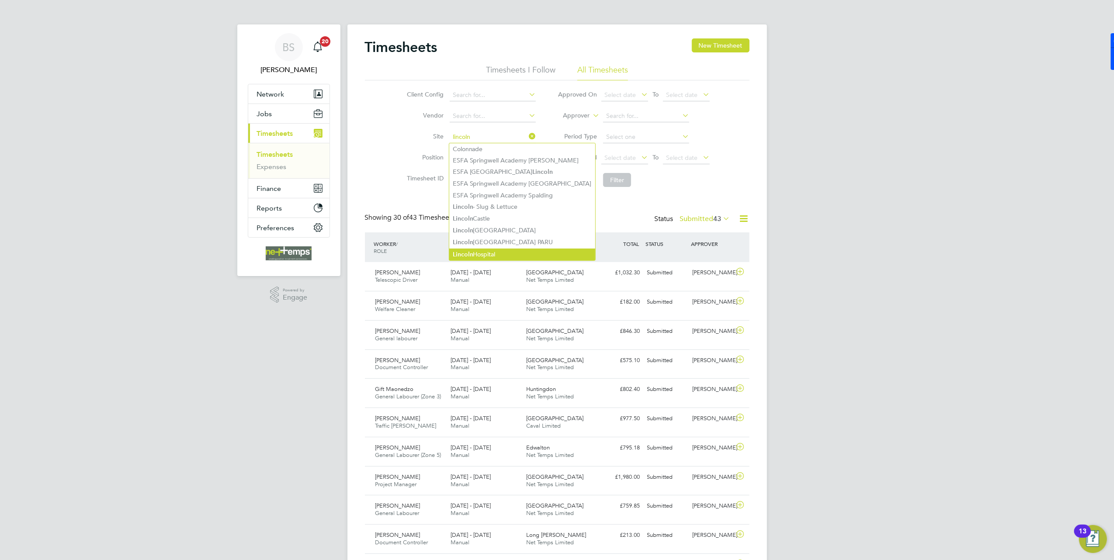
click at [472, 254] on b "Lincoln" at bounding box center [463, 254] width 21 height 7
type input "[GEOGRAPHIC_DATA]"
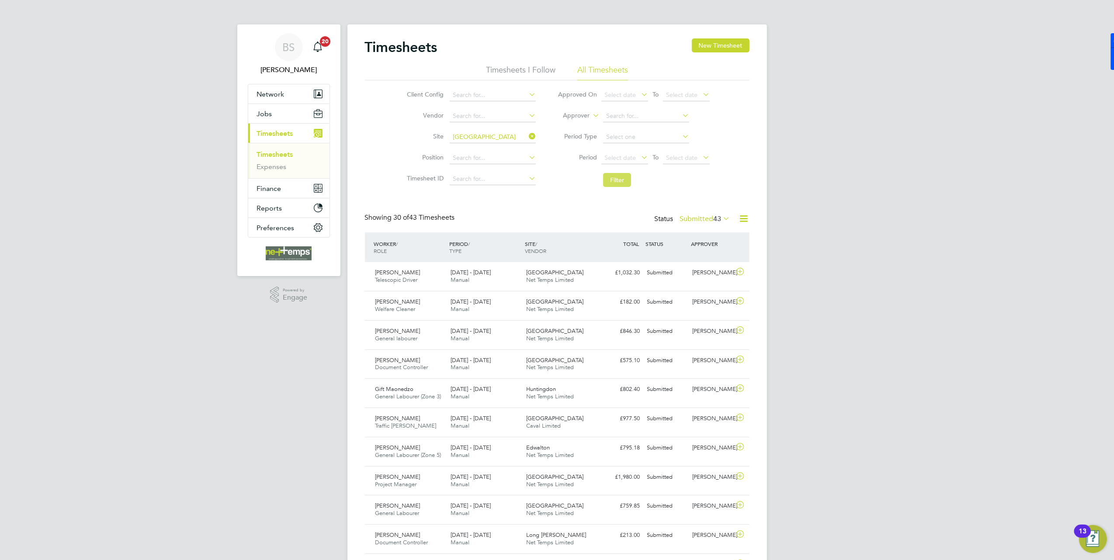
click at [623, 184] on button "Filter" at bounding box center [617, 180] width 28 height 14
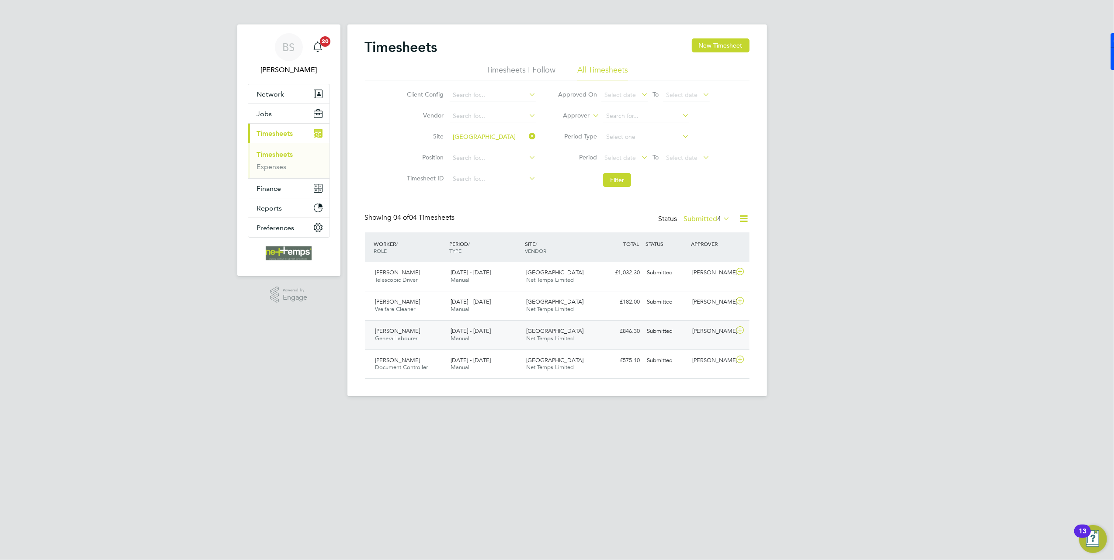
click at [677, 343] on div "Richard Bicker General labourer 4 - 10 Aug 2025 4 - 10 Aug 2025 Manual Lincoln …" at bounding box center [557, 334] width 385 height 29
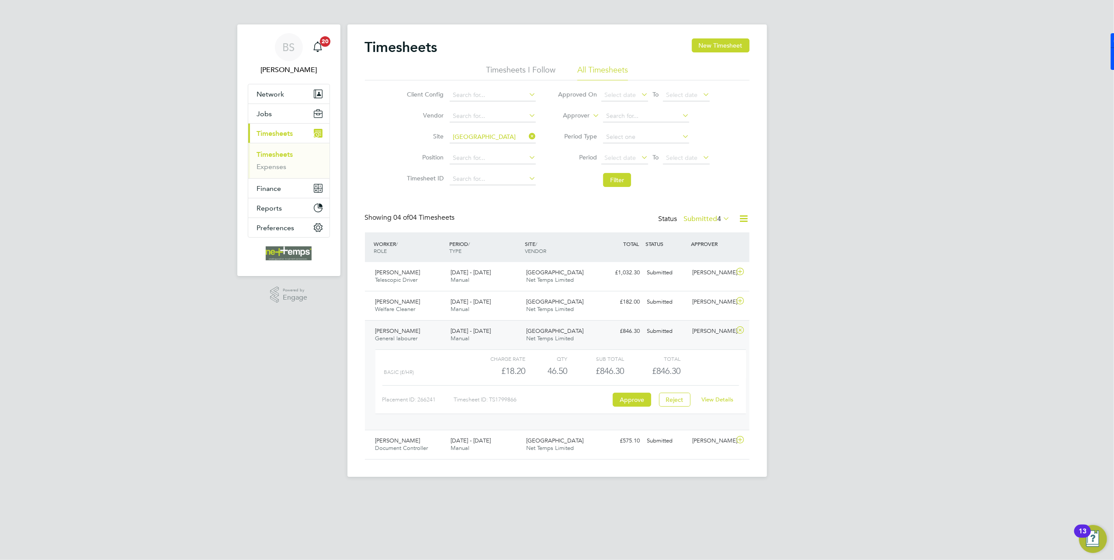
click at [722, 406] on div "View Details" at bounding box center [717, 400] width 43 height 14
click at [721, 400] on link "View Details" at bounding box center [717, 399] width 32 height 7
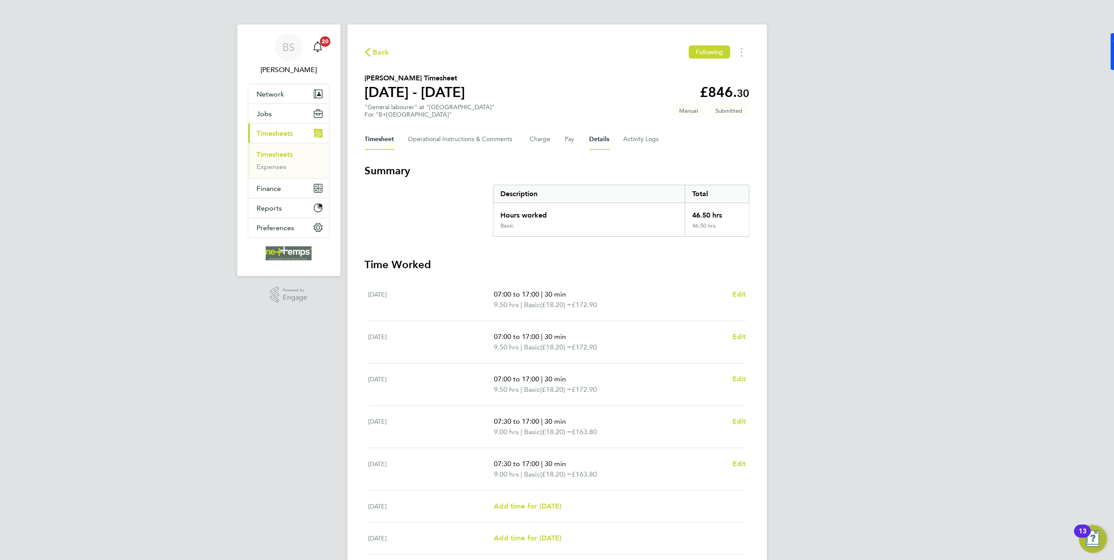
click at [598, 142] on button "Details" at bounding box center [600, 139] width 20 height 21
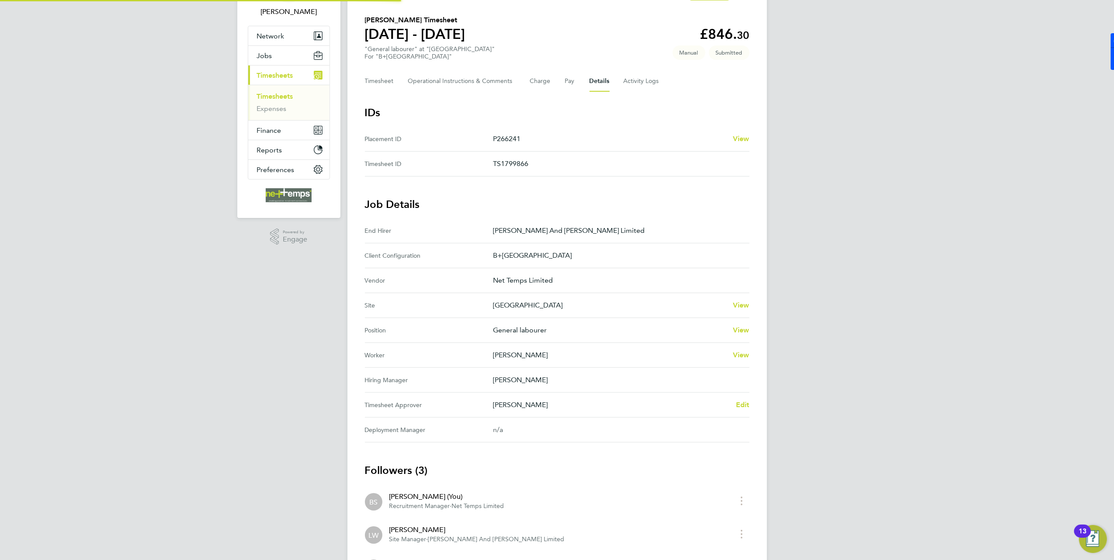
scroll to position [119, 0]
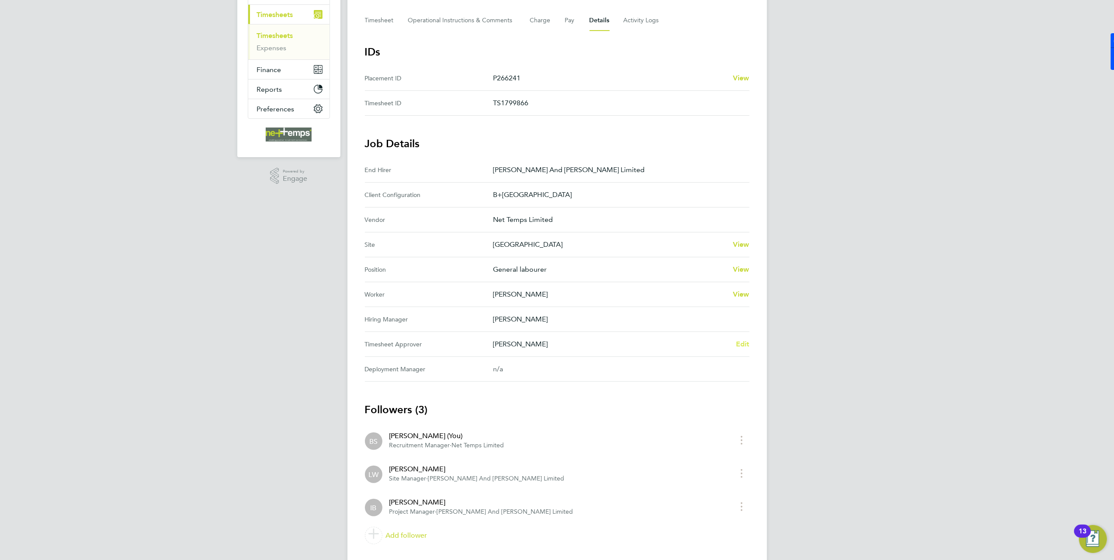
click at [738, 347] on span "Edit" at bounding box center [743, 344] width 14 height 8
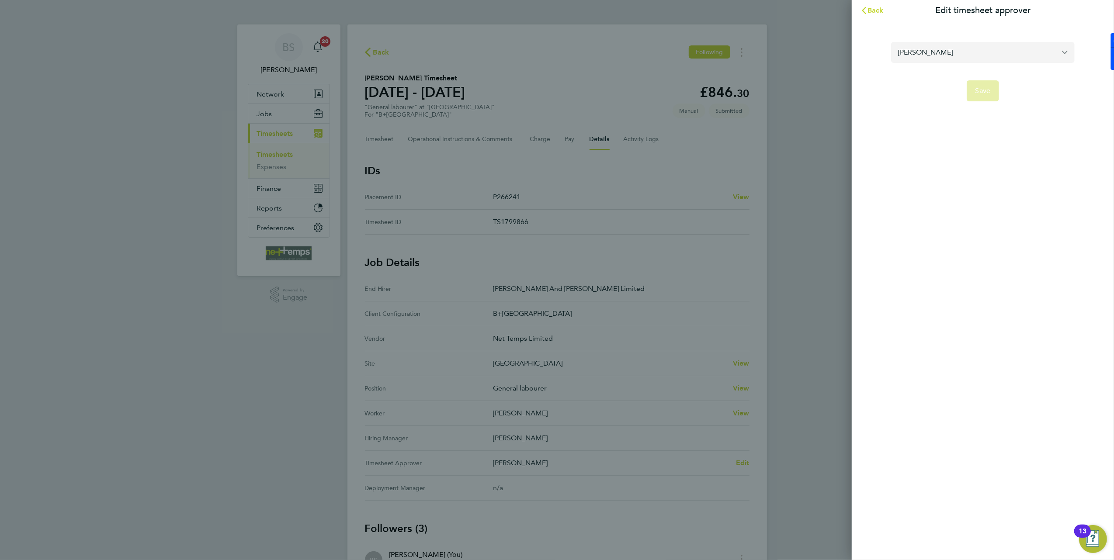
click at [962, 47] on input "[PERSON_NAME]" at bounding box center [983, 52] width 184 height 21
click at [932, 80] on li "[PERSON_NAME]" at bounding box center [983, 73] width 184 height 21
type input "[PERSON_NAME]"
click at [974, 98] on button "Save" at bounding box center [983, 90] width 33 height 21
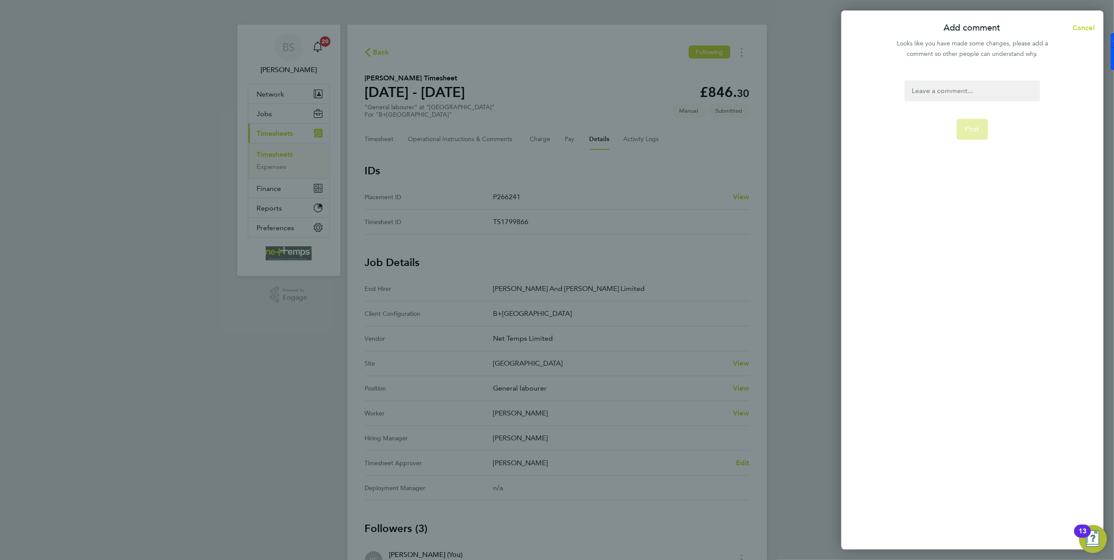
click at [968, 95] on div at bounding box center [972, 90] width 135 height 21
click at [976, 128] on span "Post" at bounding box center [972, 129] width 14 height 9
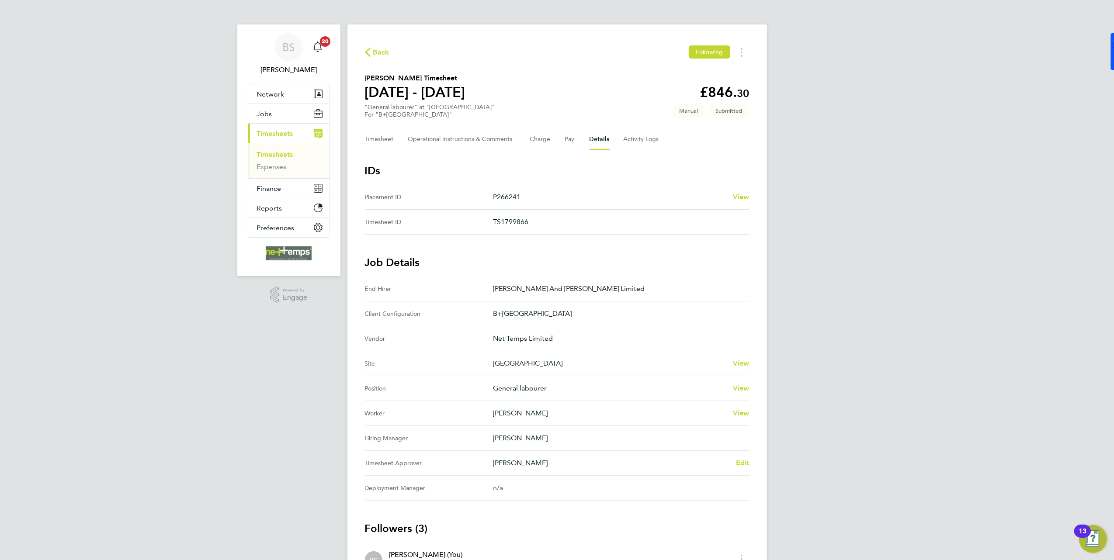
click at [364, 53] on div "Back Following Richard Bicker's Timesheet 04 - 10 Aug 2025 £846. 30 "General la…" at bounding box center [557, 355] width 420 height 663
click at [368, 55] on icon "button" at bounding box center [368, 52] width 6 height 9
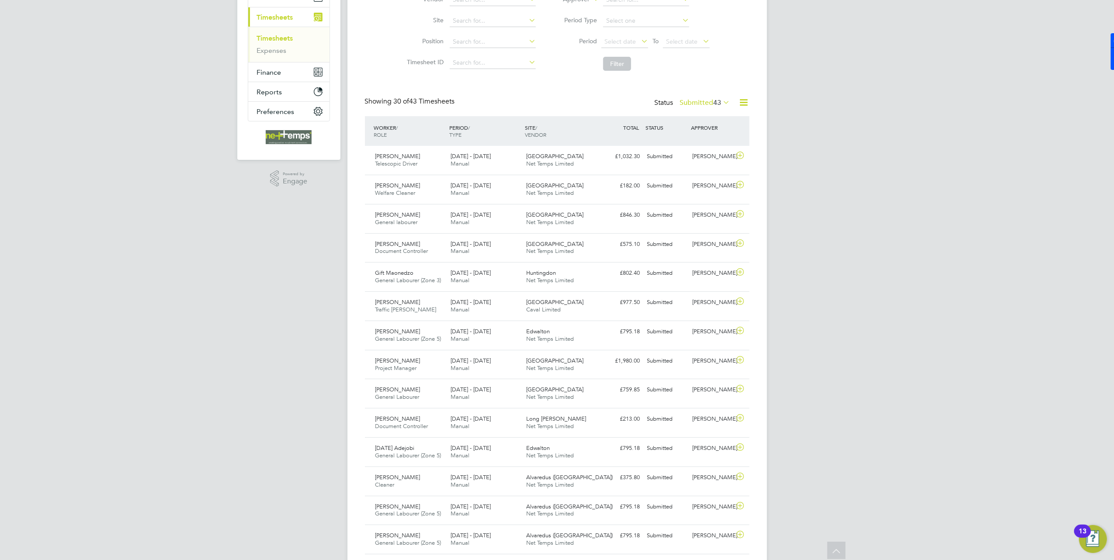
click at [746, 105] on icon at bounding box center [744, 102] width 11 height 11
click at [823, 123] on div "BS Brooke Sharp Notifications 20 Applications: Network Team Members Businesses …" at bounding box center [557, 481] width 1114 height 1195
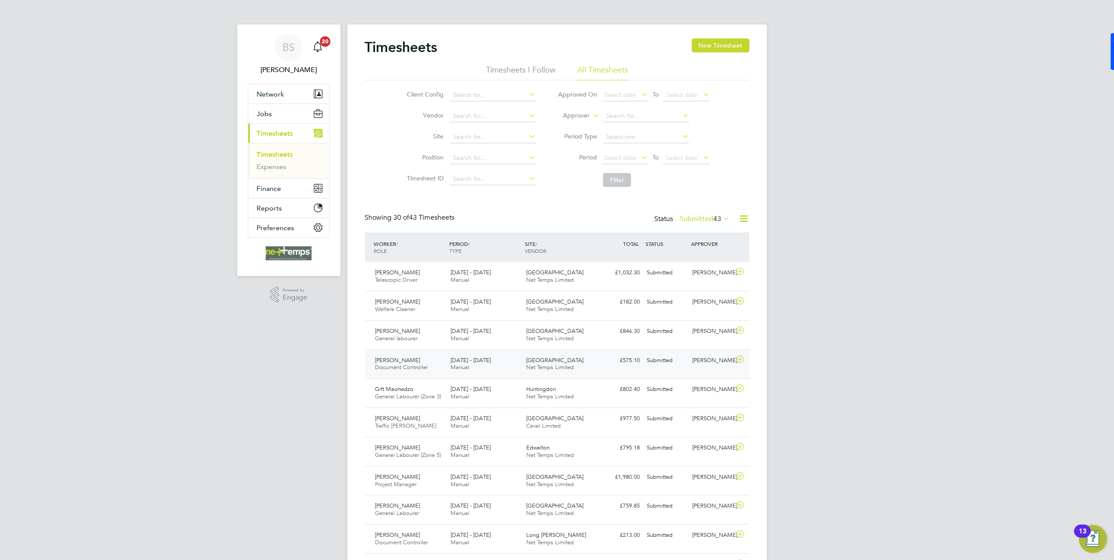
click at [566, 378] on div "Amy Barley Document Controller 4 - 10 Aug 2025 4 - 10 Aug 2025 Manual Lincoln H…" at bounding box center [557, 364] width 385 height 29
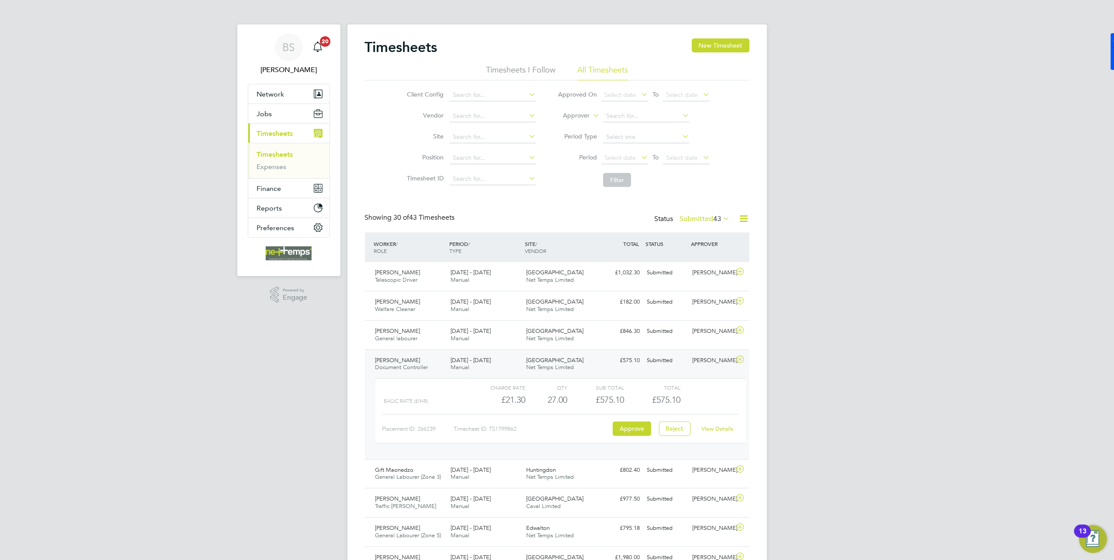
click at [710, 433] on link "View Details" at bounding box center [717, 428] width 32 height 7
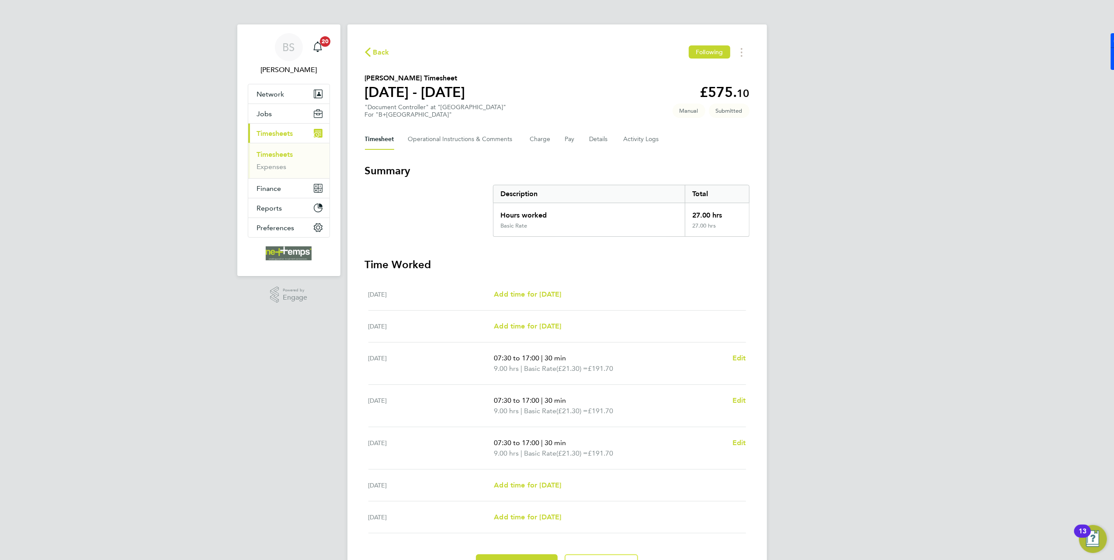
drag, startPoint x: 694, startPoint y: 215, endPoint x: 740, endPoint y: 212, distance: 46.0
click at [740, 212] on div "27.00 hrs" at bounding box center [717, 212] width 64 height 19
drag, startPoint x: 740, startPoint y: 212, endPoint x: 900, endPoint y: 223, distance: 160.8
click at [900, 224] on div "BS Brooke Sharp Notifications 20 Applications: Network Team Members Businesses …" at bounding box center [557, 305] width 1114 height 611
